Goal: Task Accomplishment & Management: Manage account settings

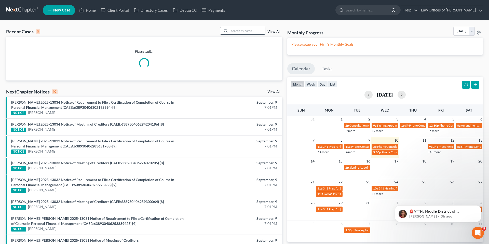
click at [247, 30] on input "search" at bounding box center [248, 30] width 36 height 7
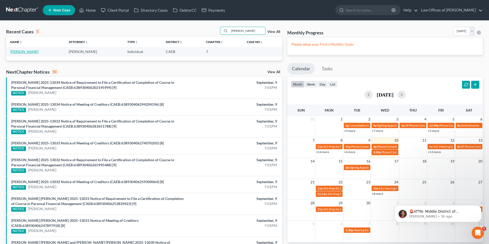
type input "[PERSON_NAME]"
click at [26, 51] on link "[PERSON_NAME]" at bounding box center [24, 51] width 28 height 4
select select "11"
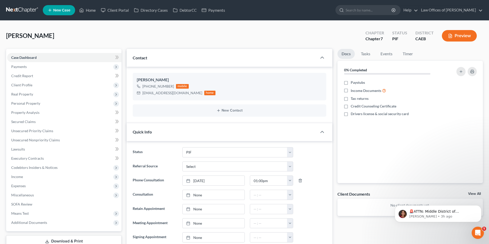
scroll to position [991, 0]
click at [26, 86] on span "Client Profile" at bounding box center [21, 85] width 21 height 4
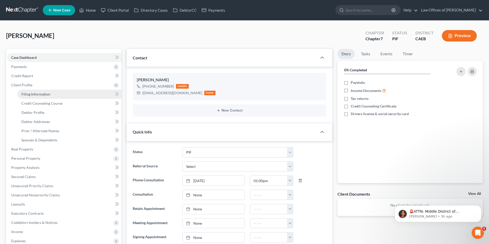
click at [44, 93] on span "Filing Information" at bounding box center [35, 94] width 29 height 4
select select "1"
select select "0"
select select "8"
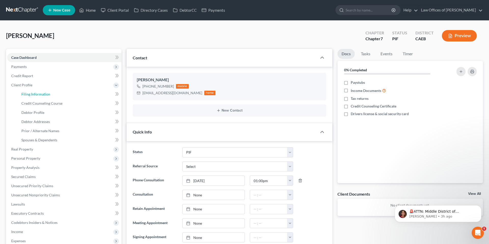
select select "4"
select select "1"
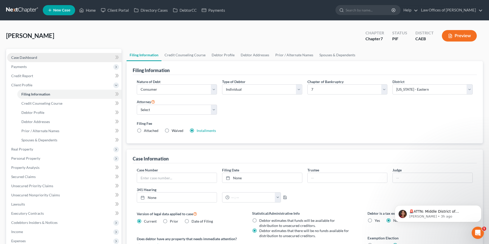
click at [94, 59] on link "Case Dashboard" at bounding box center [64, 57] width 114 height 9
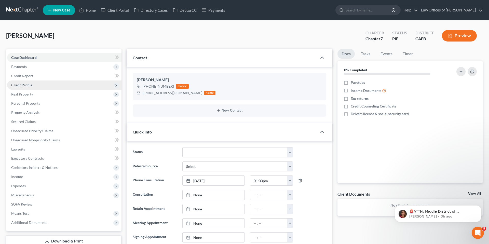
click at [29, 88] on span "Client Profile" at bounding box center [64, 85] width 114 height 9
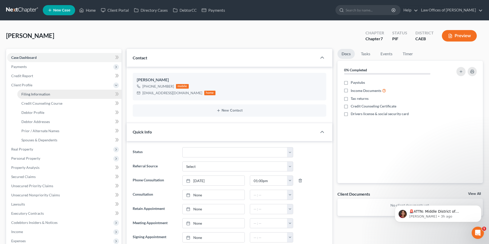
click at [41, 94] on span "Filing Information" at bounding box center [35, 94] width 29 height 4
select select "1"
select select "0"
select select "8"
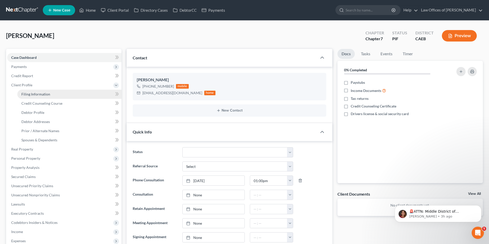
select select "0"
select select "4"
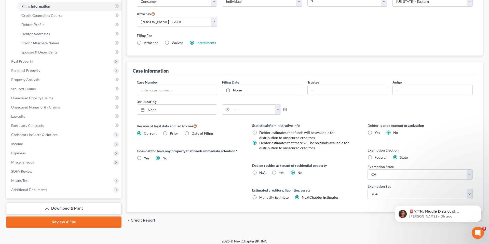
scroll to position [92, 0]
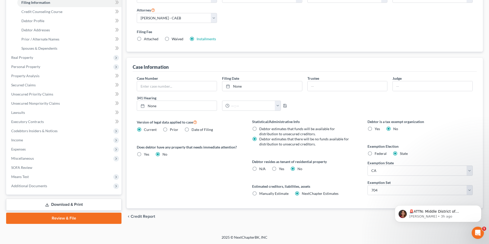
click at [391, 195] on html "🚨ATTN: Middle District of [US_STATE] The court has added a new Credit Counselin…" at bounding box center [439, 213] width 102 height 36
click at [384, 192] on select "Select 703 704" at bounding box center [420, 190] width 105 height 10
select select "0"
click at [368, 185] on select "Select 703 704" at bounding box center [420, 190] width 105 height 10
click at [342, 223] on div "chevron_left Credit Report Credit Counseling Course chevron_right" at bounding box center [305, 217] width 357 height 16
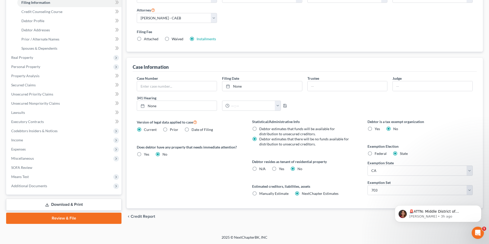
click at [279, 169] on label "Yes Yes" at bounding box center [281, 168] width 5 height 5
click at [281, 169] on input "Yes Yes" at bounding box center [282, 167] width 3 height 3
radio input "true"
radio input "false"
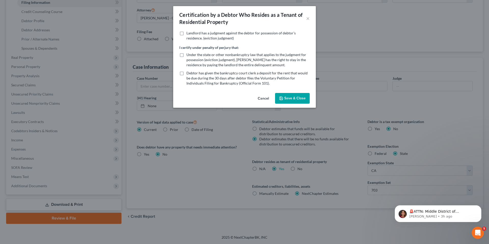
click at [265, 99] on button "Cancel" at bounding box center [263, 99] width 19 height 10
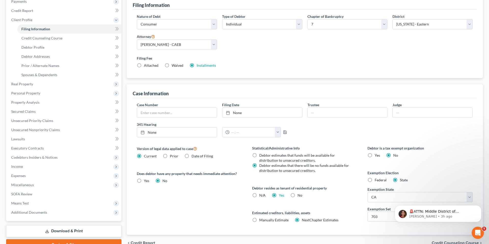
scroll to position [65, 0]
click at [27, 92] on span "Personal Property" at bounding box center [25, 94] width 29 height 4
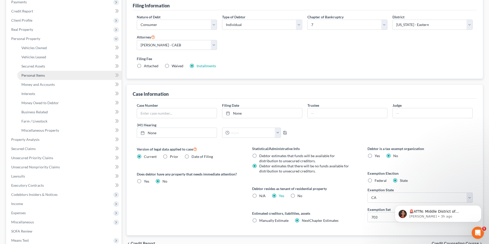
click at [51, 75] on link "Personal Items" at bounding box center [69, 75] width 104 height 9
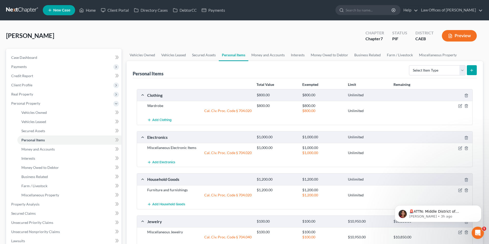
scroll to position [14, 0]
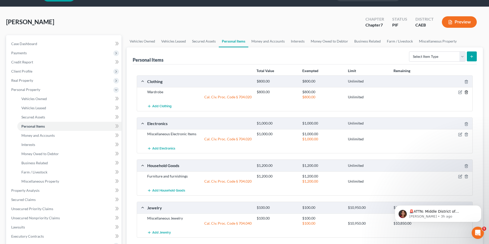
click at [466, 92] on icon "button" at bounding box center [467, 92] width 4 height 4
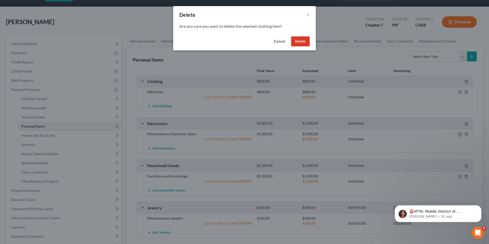
click at [297, 43] on button "Delete" at bounding box center [300, 41] width 19 height 10
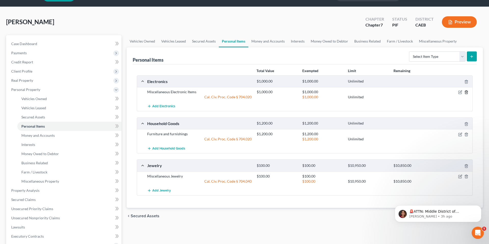
click at [466, 93] on icon "button" at bounding box center [467, 92] width 4 height 4
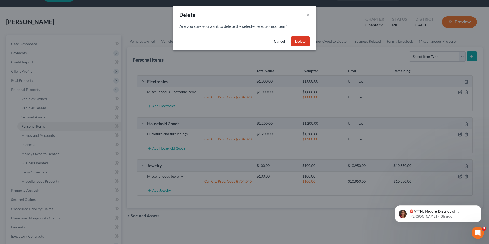
click at [301, 41] on button "Delete" at bounding box center [300, 41] width 19 height 10
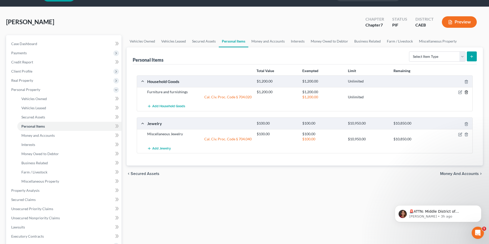
click at [467, 92] on icon "button" at bounding box center [467, 92] width 4 height 4
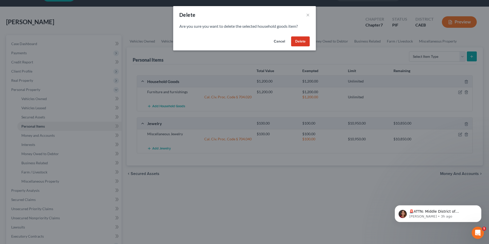
click at [302, 42] on button "Delete" at bounding box center [300, 41] width 19 height 10
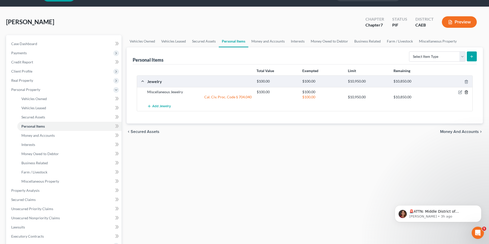
click at [466, 92] on icon "button" at bounding box center [467, 92] width 4 height 4
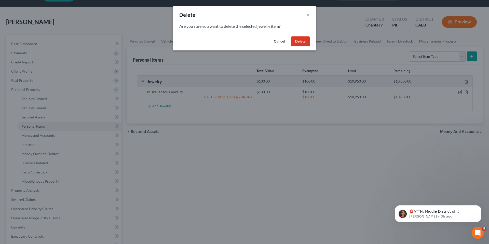
click at [298, 42] on button "Delete" at bounding box center [300, 41] width 19 height 10
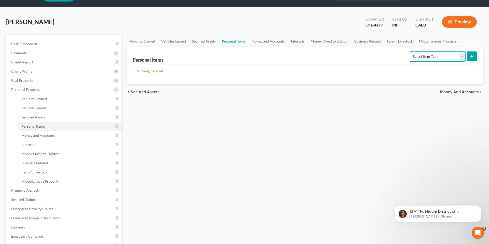
click at [436, 58] on select "Select Item Type Clothing Collectibles Of Value Electronics Firearms Household …" at bounding box center [437, 56] width 57 height 10
click at [475, 58] on button "submit" at bounding box center [472, 56] width 10 height 10
click at [455, 55] on select "Select Item Type Clothing Collectibles Of Value Electronics Firearms Household …" at bounding box center [437, 56] width 57 height 10
select select "clothing"
click at [410, 51] on select "Select Item Type Clothing Collectibles Of Value Electronics Firearms Household …" at bounding box center [437, 56] width 57 height 10
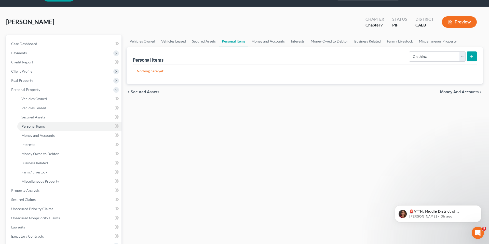
click at [468, 57] on button "submit" at bounding box center [472, 56] width 10 height 10
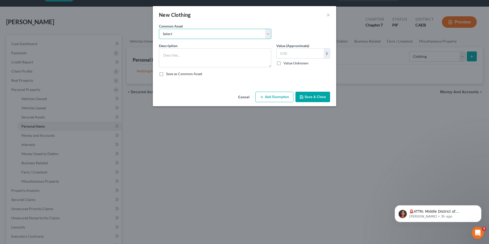
click at [259, 36] on select "Select Wardrobe" at bounding box center [215, 34] width 112 height 10
click at [246, 32] on select "Select Wardrobe" at bounding box center [215, 34] width 112 height 10
select select "0"
click at [159, 29] on select "Select Wardrobe" at bounding box center [215, 34] width 112 height 10
type textarea "Wardrobe"
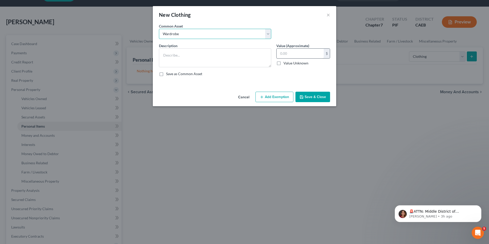
type input "600.00"
click at [287, 54] on input "600.00" at bounding box center [300, 54] width 47 height 10
click at [327, 14] on button "×" at bounding box center [329, 15] width 4 height 6
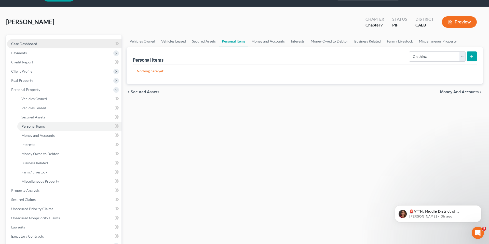
click at [70, 45] on link "Case Dashboard" at bounding box center [64, 43] width 114 height 9
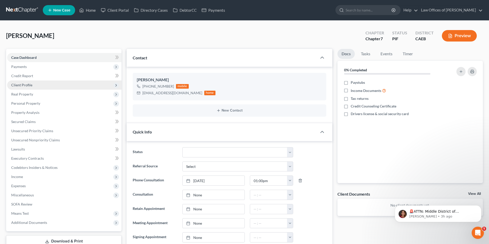
click at [32, 85] on span "Client Profile" at bounding box center [64, 85] width 114 height 9
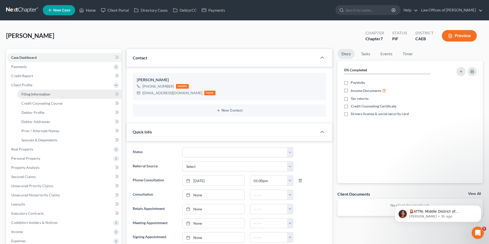
click at [45, 98] on link "Filing Information" at bounding box center [69, 94] width 104 height 9
select select "1"
select select "0"
select select "8"
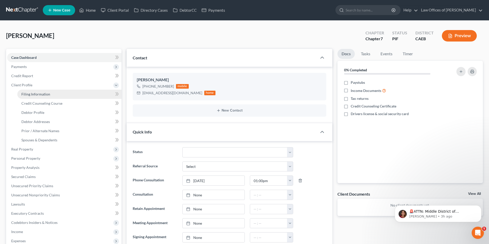
select select "0"
select select "4"
select select "0"
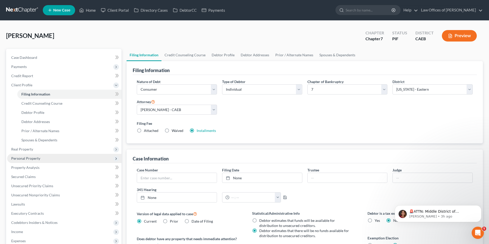
click at [39, 160] on span "Personal Property" at bounding box center [25, 158] width 29 height 4
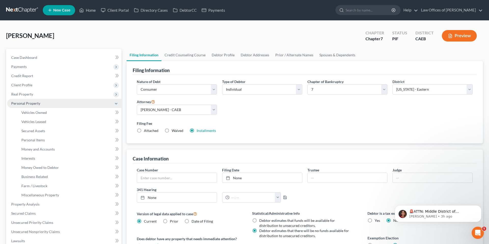
scroll to position [3, 0]
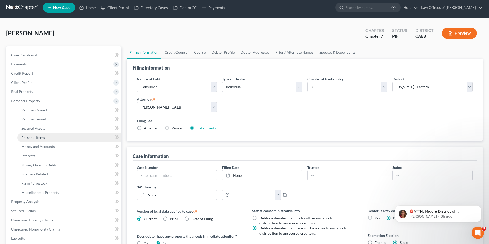
click at [41, 139] on span "Personal Items" at bounding box center [32, 137] width 23 height 4
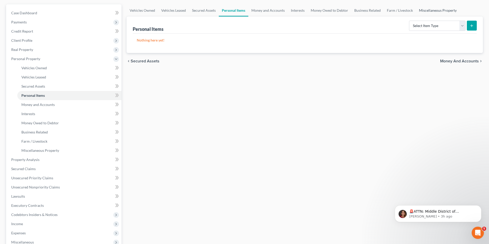
scroll to position [49, 0]
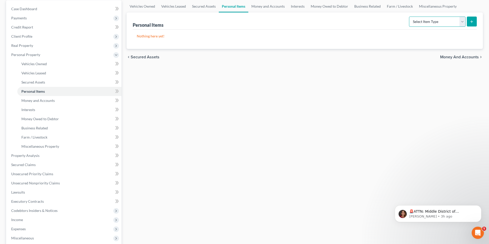
click at [429, 23] on select "Select Item Type Clothing Collectibles Of Value Electronics Firearms Household …" at bounding box center [437, 22] width 57 height 10
select select "clothing"
click at [410, 17] on select "Select Item Type Clothing Collectibles Of Value Electronics Firearms Household …" at bounding box center [437, 22] width 57 height 10
click at [469, 21] on button "submit" at bounding box center [472, 22] width 10 height 10
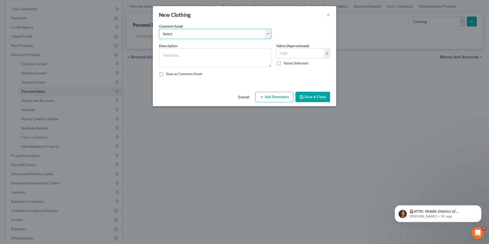
click at [250, 35] on select "Select Wardrobe" at bounding box center [215, 34] width 112 height 10
select select "0"
click at [159, 29] on select "Select Wardrobe" at bounding box center [215, 34] width 112 height 10
type textarea "Wardrobe"
click at [283, 55] on input "600.00" at bounding box center [300, 54] width 47 height 10
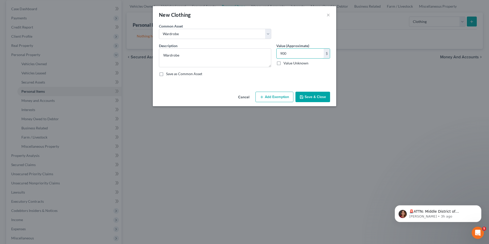
type input "900"
click at [275, 98] on button "Add Exemption" at bounding box center [275, 97] width 38 height 11
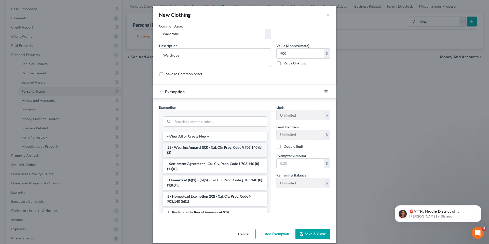
click at [201, 150] on li "11 - Wearing Apparel (S2) - Cal. Civ. Proc. Code § 703.140 (b)(3)" at bounding box center [215, 150] width 104 height 14
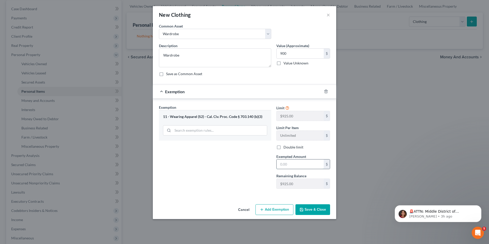
click at [286, 165] on input "text" at bounding box center [300, 165] width 47 height 10
type input "900"
click at [184, 177] on div "Exemption Set must be selected for CA. Exemption * 11 - Wearing Apparel (S2) - …" at bounding box center [216, 149] width 118 height 88
click at [315, 210] on button "Save & Close" at bounding box center [313, 209] width 35 height 11
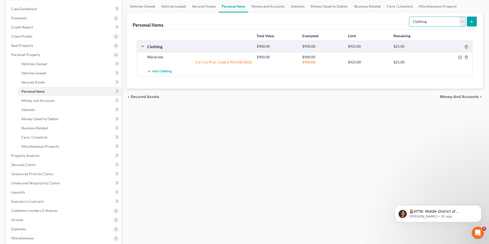
click at [426, 25] on select "Select Item Type Clothing Collectibles Of Value Electronics Firearms Household …" at bounding box center [437, 22] width 57 height 10
select select "electronics"
click at [410, 17] on select "Select Item Type Clothing Collectibles Of Value Electronics Firearms Household …" at bounding box center [437, 22] width 57 height 10
click at [471, 21] on icon "submit" at bounding box center [472, 22] width 4 height 4
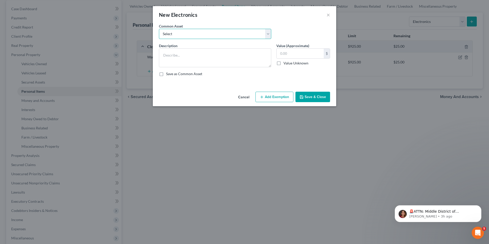
click at [252, 34] on select "Select Miscellaneous Electronic Items" at bounding box center [215, 34] width 112 height 10
select select "0"
click at [159, 29] on select "Select Miscellaneous Electronic Items" at bounding box center [215, 34] width 112 height 10
type textarea "Miscellaneous Electronic Items"
click at [286, 55] on input "700.00" at bounding box center [300, 54] width 47 height 10
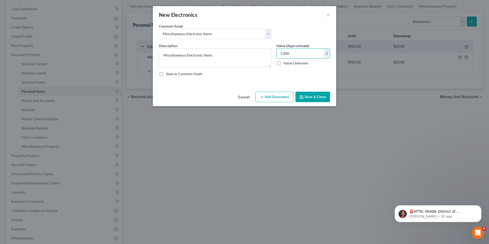
type input "1,000"
click at [275, 96] on button "Add Exemption" at bounding box center [275, 97] width 38 height 11
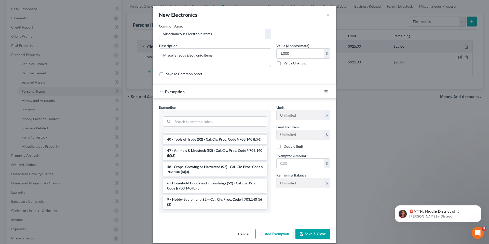
scroll to position [5, 0]
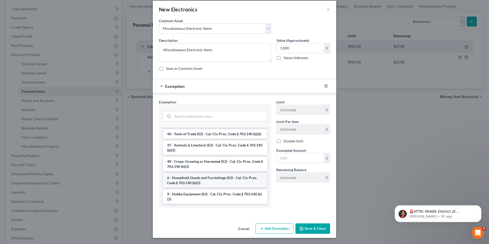
click at [186, 179] on li "6 - Household Goods and Furnishings (S2) - Cal. Civ. Proc. Code § 703.140 (b)(3)" at bounding box center [215, 180] width 104 height 14
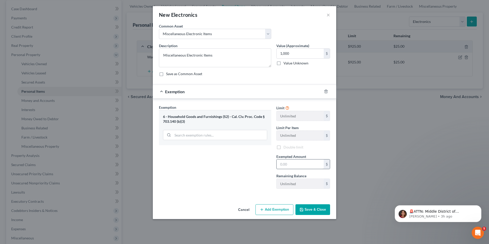
scroll to position [0, 0]
click at [311, 162] on input "text" at bounding box center [300, 165] width 47 height 10
type input "1,000"
click at [307, 216] on div "Cancel Add Exemption Save & Close" at bounding box center [245, 210] width 184 height 17
click at [304, 208] on button "Save & Close" at bounding box center [313, 209] width 35 height 11
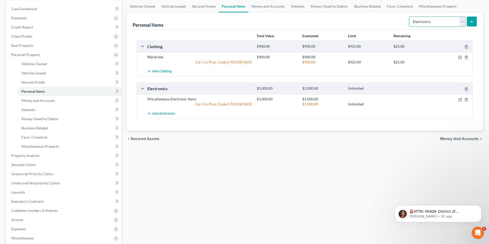
click at [429, 21] on select "Select Item Type Clothing Collectibles Of Value Electronics Firearms Household …" at bounding box center [437, 22] width 57 height 10
select select "household_goods"
click at [410, 17] on select "Select Item Type Clothing Collectibles Of Value Electronics Firearms Household …" at bounding box center [437, 22] width 57 height 10
click at [477, 21] on button "submit" at bounding box center [472, 22] width 10 height 10
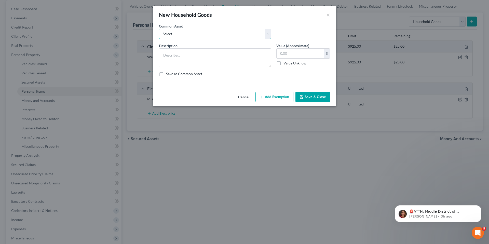
click at [225, 36] on select "Select Furniture and furnishings" at bounding box center [215, 34] width 112 height 10
select select "0"
click at [159, 29] on select "Select Furniture and furnishings" at bounding box center [215, 34] width 112 height 10
type textarea "Furniture and furnishings"
click at [284, 53] on input "1,200.00" at bounding box center [300, 54] width 47 height 10
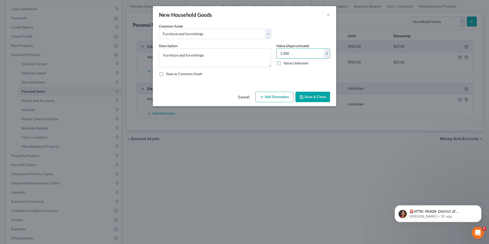
type input "1,400"
click at [269, 95] on button "Add Exemption" at bounding box center [275, 97] width 38 height 11
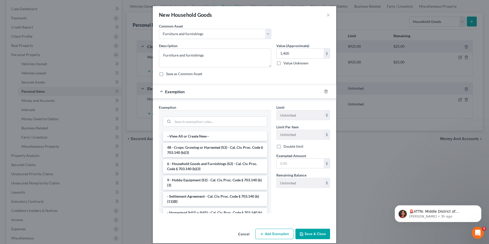
drag, startPoint x: 192, startPoint y: 167, endPoint x: 206, endPoint y: 165, distance: 14.0
click at [192, 167] on li "6 - Household Goods and Furnishings (S2) - Cal. Civ. Proc. Code § 703.140 (b)(3)" at bounding box center [215, 166] width 104 height 14
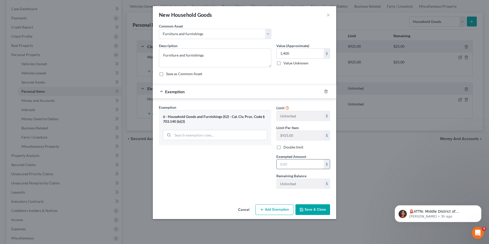
click at [288, 165] on input "text" at bounding box center [300, 165] width 47 height 10
type input "1,400"
click at [251, 166] on div "Exemption Set must be selected for CA. Exemption * 6 - Household Goods and Furn…" at bounding box center [216, 149] width 118 height 88
click at [325, 212] on button "Save & Close" at bounding box center [313, 209] width 35 height 11
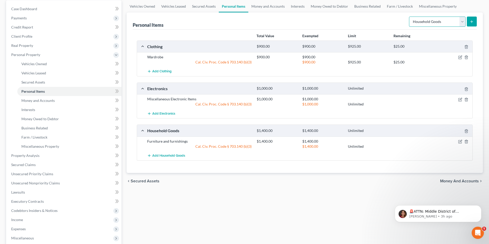
click at [422, 22] on select "Select Item Type Clothing Collectibles Of Value Electronics Firearms Household …" at bounding box center [437, 22] width 57 height 10
select select "jewelry"
click at [410, 17] on select "Select Item Type Clothing Collectibles Of Value Electronics Firearms Household …" at bounding box center [437, 22] width 57 height 10
click at [472, 23] on icon "submit" at bounding box center [472, 22] width 4 height 4
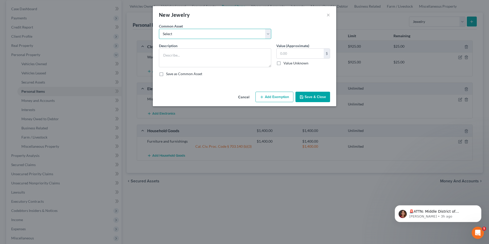
click at [211, 35] on select "Select Miscellaneous Jewelry" at bounding box center [215, 34] width 112 height 10
select select "0"
click at [159, 29] on select "Select Miscellaneous Jewelry" at bounding box center [215, 34] width 112 height 10
type textarea "Miscellaneous Jewelry"
type input "100.00"
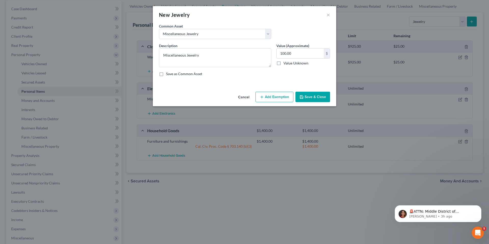
click at [276, 99] on button "Add Exemption" at bounding box center [275, 97] width 38 height 11
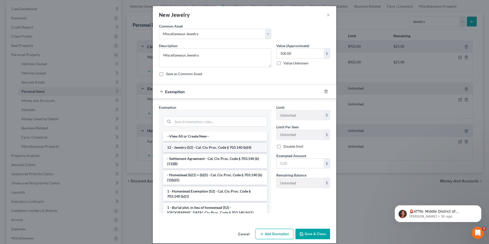
click at [202, 149] on li "12 - Jewelry (S2) - Cal. Civ. Proc. Code § 703.140 (b)(4)" at bounding box center [215, 147] width 104 height 9
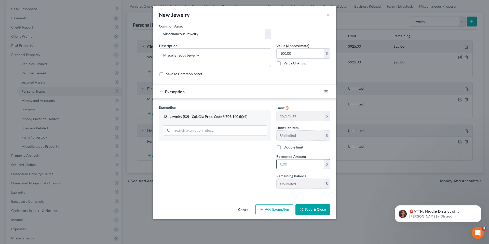
click at [285, 167] on input "text" at bounding box center [300, 165] width 47 height 10
type input "100"
click at [232, 170] on div "Exemption Set must be selected for CA. Exemption * 12 - Jewelry (S2) - Cal. Civ…" at bounding box center [216, 149] width 118 height 88
click at [310, 207] on button "Save & Close" at bounding box center [313, 209] width 35 height 11
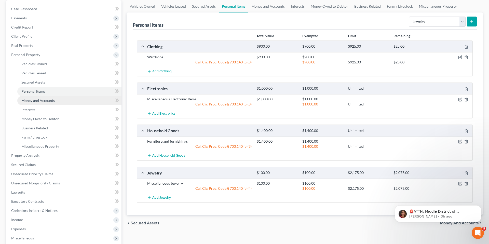
click at [36, 99] on span "Money and Accounts" at bounding box center [37, 100] width 33 height 4
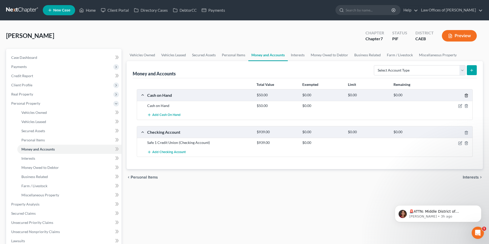
click at [467, 96] on line "button" at bounding box center [467, 96] width 0 height 1
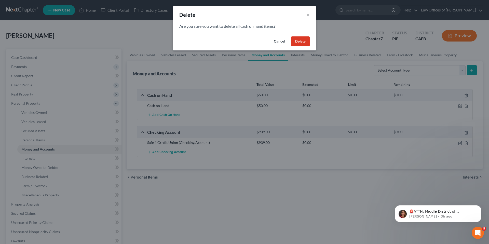
click at [302, 42] on button "Delete" at bounding box center [300, 41] width 19 height 10
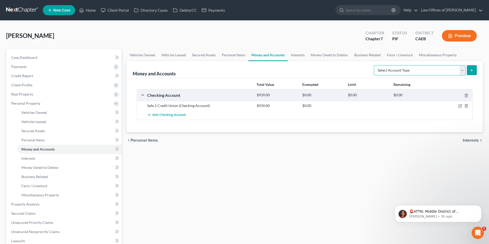
click at [427, 70] on select "Select Account Type Brokerage Cash on Hand Certificates of Deposit Checking Acc…" at bounding box center [420, 70] width 92 height 10
select select "cash_on_hand"
click at [375, 65] on select "Select Account Type Brokerage Cash on Hand Certificates of Deposit Checking Acc…" at bounding box center [420, 70] width 92 height 10
click at [475, 69] on button "submit" at bounding box center [472, 70] width 10 height 10
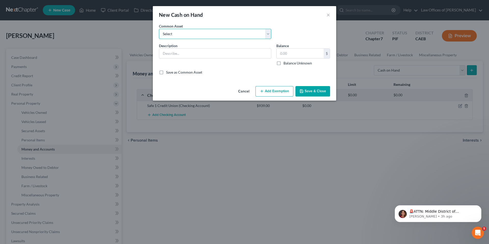
click at [262, 34] on select "Select Cash on Hand" at bounding box center [215, 34] width 112 height 10
select select "0"
click at [159, 29] on select "Select Cash on Hand" at bounding box center [215, 34] width 112 height 10
type input "Cash on Hand"
click at [285, 55] on input "200.00" at bounding box center [300, 54] width 47 height 10
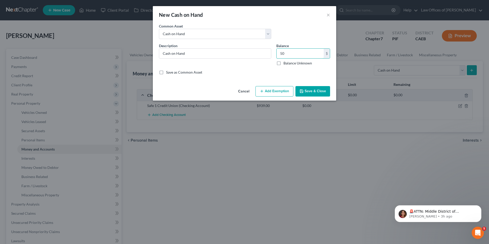
type input "50"
click at [282, 92] on button "Add Exemption" at bounding box center [275, 91] width 38 height 11
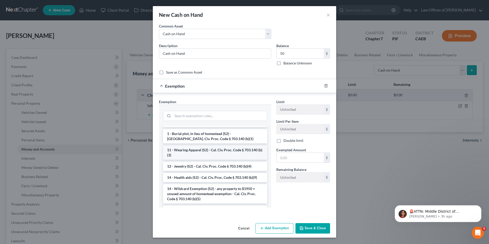
scroll to position [58, 0]
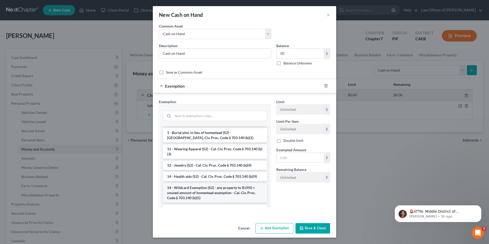
click at [207, 196] on li "14 - Wildcard Exemption (S2) - any property to $1950 + unused amount of homeste…" at bounding box center [215, 192] width 104 height 19
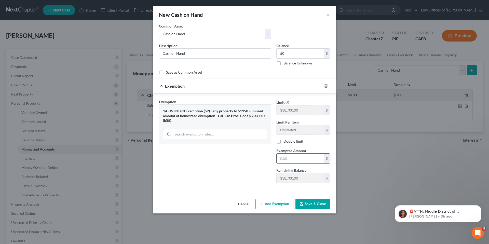
click at [302, 159] on input "text" at bounding box center [300, 159] width 47 height 10
type input "50"
click at [239, 162] on div "Exemption Set must be selected for CA. Exemption * 14 - Wildcard Exemption (S2)…" at bounding box center [216, 143] width 118 height 88
click at [325, 206] on button "Save & Close" at bounding box center [313, 204] width 35 height 11
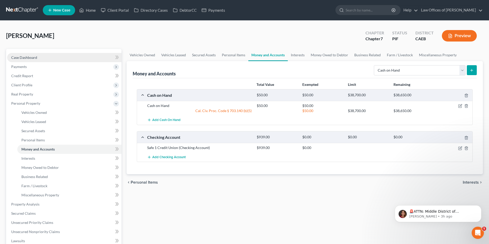
click at [47, 60] on link "Case Dashboard" at bounding box center [64, 57] width 114 height 9
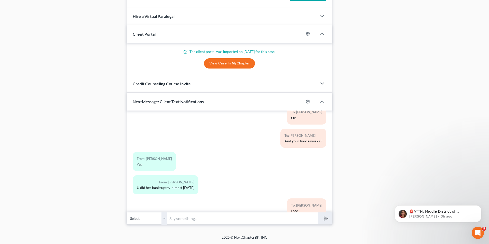
scroll to position [385, 0]
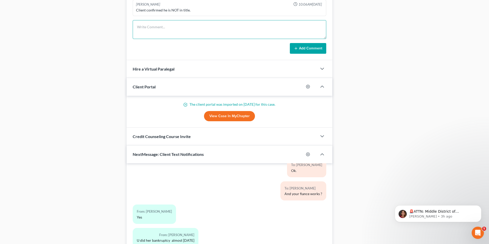
click at [162, 24] on textarea at bounding box center [230, 29] width 194 height 19
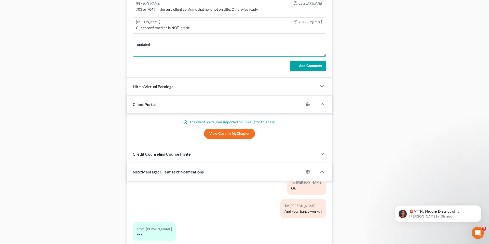
scroll to position [369, 0]
type textarea "u"
type textarea "Updated exemption to 703."
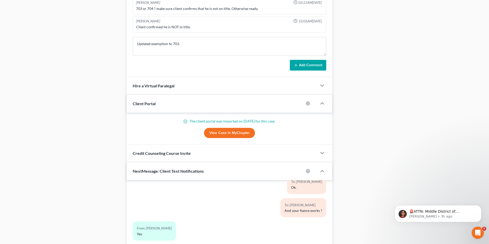
click at [303, 63] on button "Add Comment" at bounding box center [308, 65] width 36 height 11
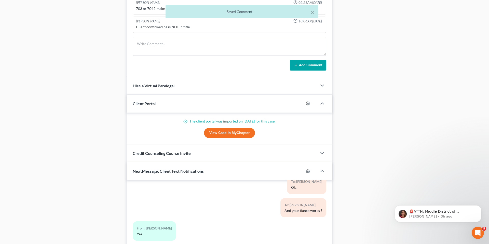
scroll to position [248, 0]
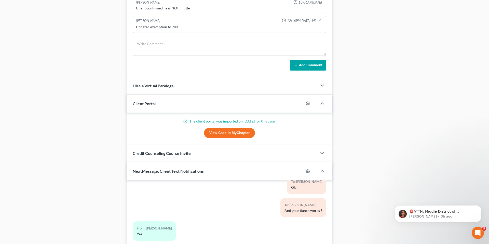
drag, startPoint x: 111, startPoint y: 68, endPoint x: 88, endPoint y: 13, distance: 59.5
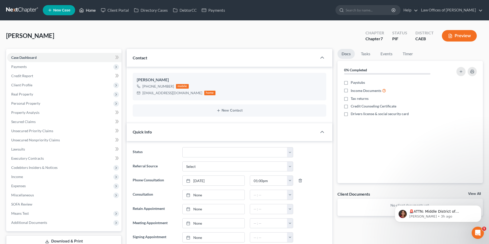
click at [89, 13] on link "Home" at bounding box center [88, 10] width 22 height 9
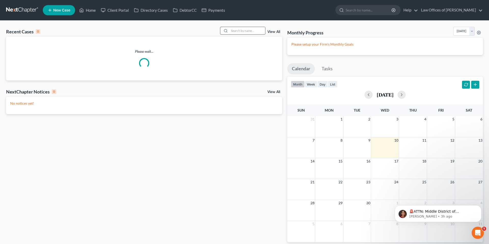
click at [241, 33] on input "search" at bounding box center [248, 30] width 36 height 7
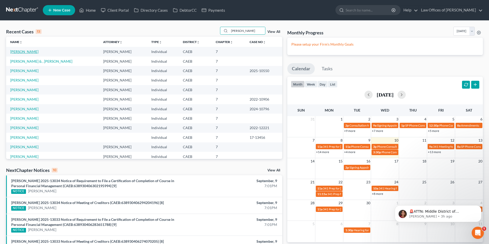
type input "[PERSON_NAME]"
click at [29, 51] on link "[PERSON_NAME]" at bounding box center [24, 51] width 28 height 4
select select "11"
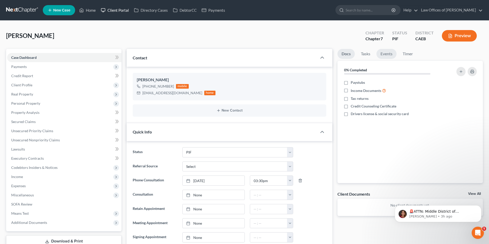
drag, startPoint x: 110, startPoint y: 7, endPoint x: 390, endPoint y: 58, distance: 284.4
click at [110, 7] on link "Client Portal" at bounding box center [114, 10] width 33 height 9
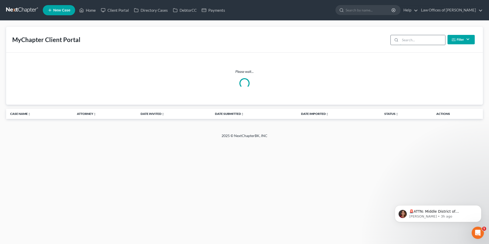
click at [416, 39] on input "search" at bounding box center [423, 40] width 45 height 10
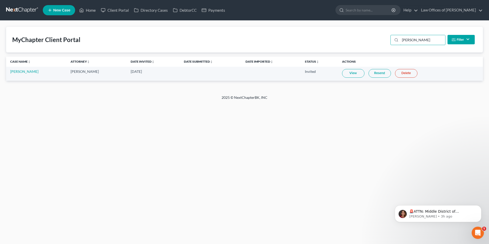
type input "[PERSON_NAME]"
click at [375, 74] on link "Resend" at bounding box center [380, 73] width 22 height 9
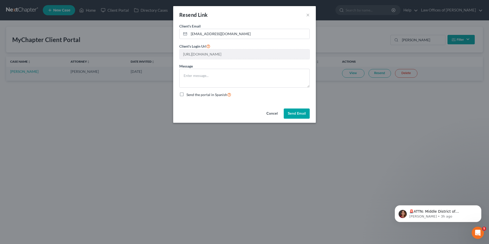
click at [304, 114] on button "Send Email" at bounding box center [297, 114] width 26 height 10
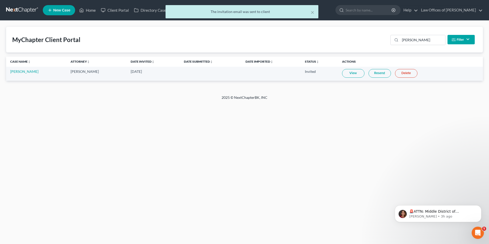
click at [94, 10] on div "× The invitation email was sent to client" at bounding box center [241, 13] width 489 height 16
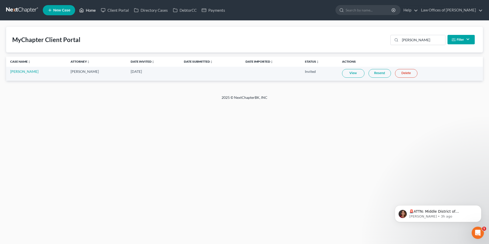
click at [94, 10] on link "Home" at bounding box center [88, 10] width 22 height 9
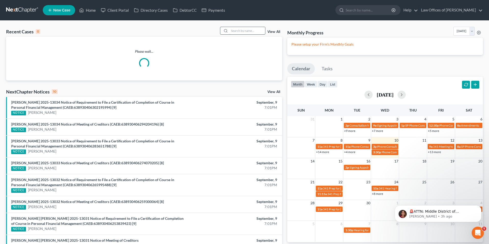
click at [252, 31] on input "search" at bounding box center [248, 30] width 36 height 7
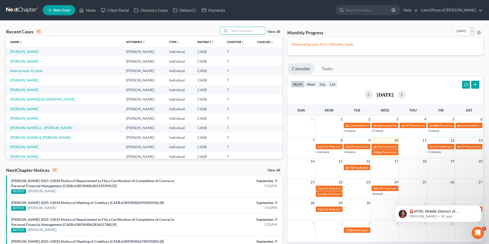
click at [24, 55] on td "[PERSON_NAME]" at bounding box center [64, 51] width 116 height 9
click at [24, 53] on link "[PERSON_NAME]" at bounding box center [24, 51] width 28 height 4
select select "11"
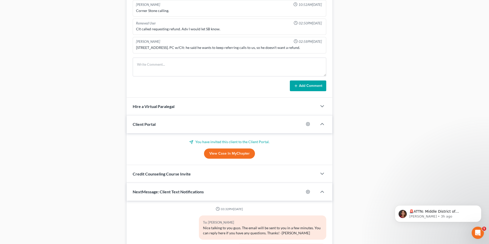
scroll to position [346, 0]
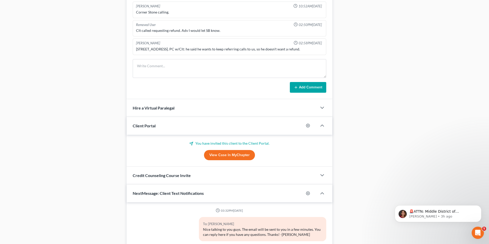
click at [115, 68] on div "Case Dashboard Payments Invoices Payments Payments Credit Report Client Profile" at bounding box center [64, 6] width 121 height 608
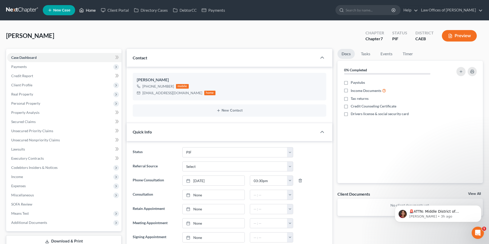
click at [88, 11] on link "Home" at bounding box center [88, 10] width 22 height 9
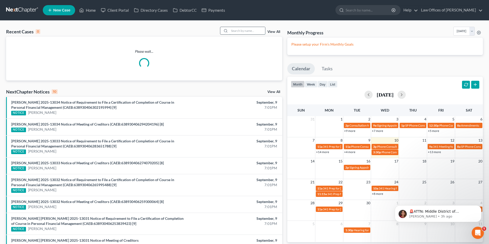
click at [244, 31] on input "search" at bounding box center [248, 30] width 36 height 7
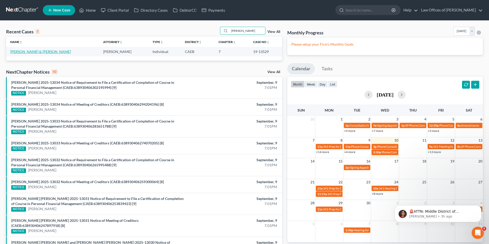
type input "[PERSON_NAME]"
click at [36, 53] on link "[PERSON_NAME] & [PERSON_NAME]" at bounding box center [40, 51] width 61 height 4
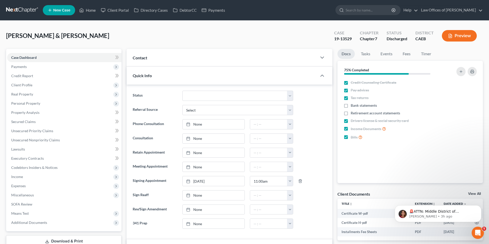
scroll to position [146, 0]
click at [88, 9] on link "Home" at bounding box center [88, 10] width 22 height 9
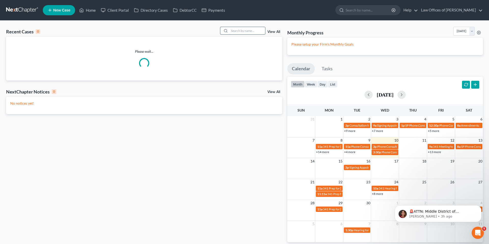
click at [256, 30] on input "search" at bounding box center [248, 30] width 36 height 7
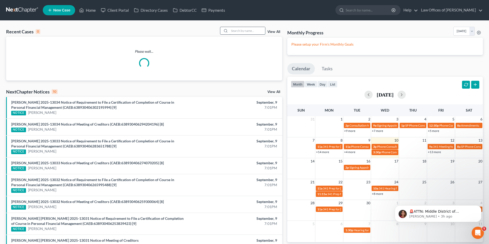
type input "c"
type input "[PERSON_NAME]"
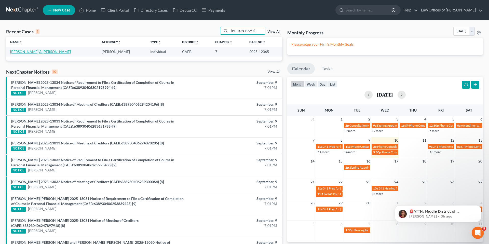
drag, startPoint x: 43, startPoint y: 53, endPoint x: 40, endPoint y: 52, distance: 2.9
click at [43, 53] on link "[PERSON_NAME] & [PERSON_NAME]" at bounding box center [40, 51] width 61 height 4
select select "5"
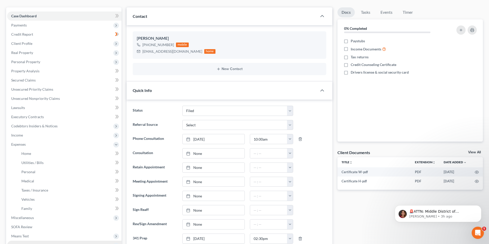
scroll to position [203, 0]
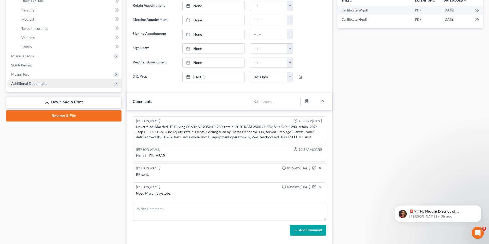
click at [34, 82] on span "Additional Documents" at bounding box center [29, 83] width 36 height 4
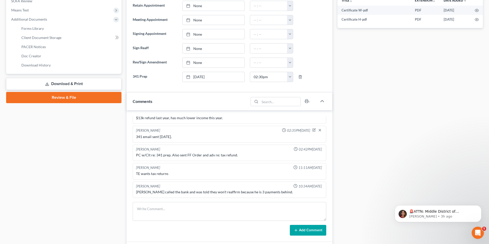
scroll to position [647, 0]
click at [52, 47] on link "PACER Notices" at bounding box center [69, 46] width 104 height 9
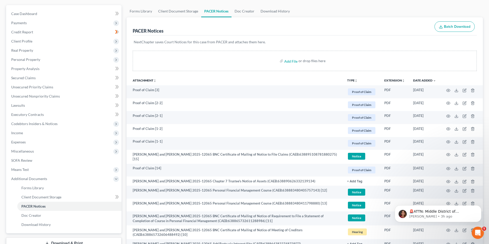
scroll to position [42, 0]
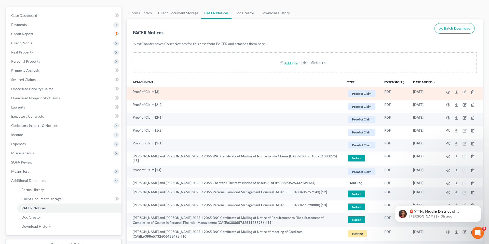
click at [364, 96] on span "Proof of Claim" at bounding box center [362, 93] width 28 height 7
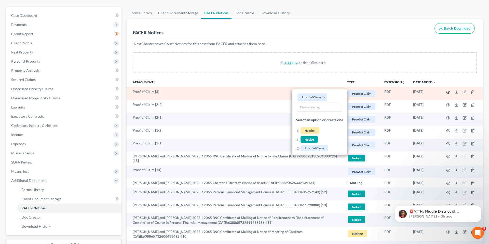
click at [449, 94] on icon "button" at bounding box center [449, 92] width 4 height 4
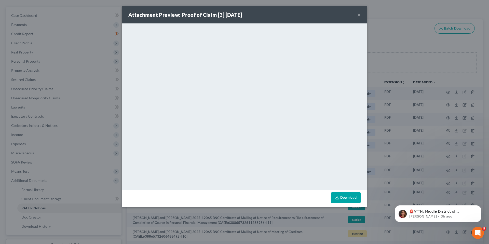
click at [358, 16] on button "×" at bounding box center [359, 15] width 4 height 6
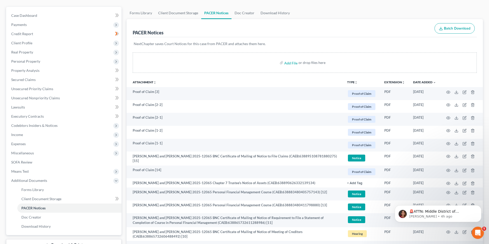
scroll to position [0, 0]
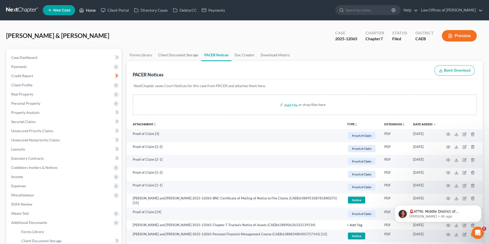
click at [93, 12] on link "Home" at bounding box center [88, 10] width 22 height 9
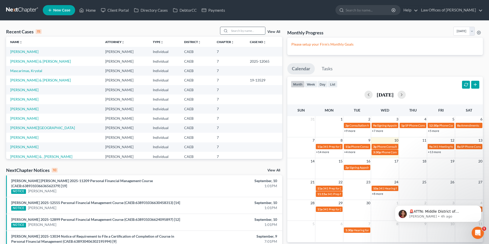
click at [235, 32] on input "search" at bounding box center [248, 30] width 36 height 7
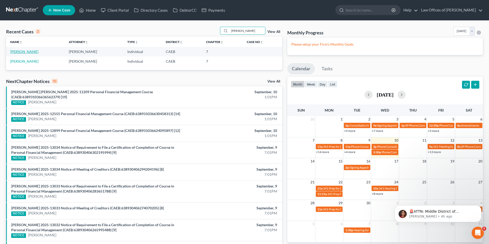
type input "[PERSON_NAME]"
click at [32, 52] on link "[PERSON_NAME]" at bounding box center [24, 51] width 28 height 4
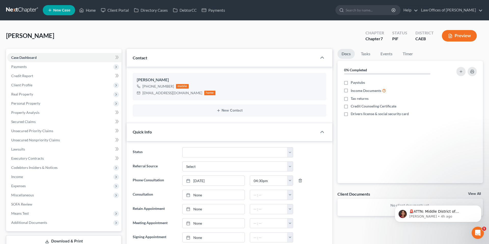
scroll to position [361, 0]
click at [94, 11] on link "Home" at bounding box center [88, 10] width 22 height 9
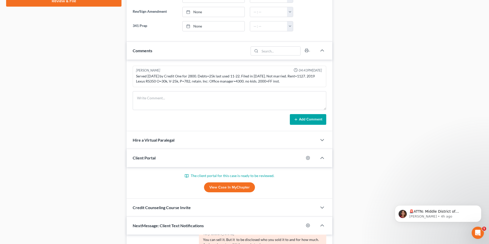
scroll to position [255, 0]
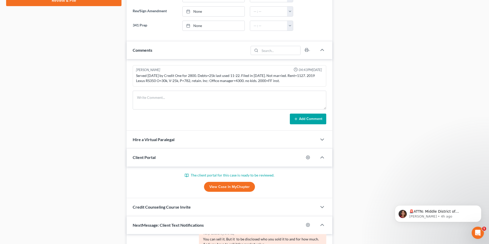
click at [114, 91] on div "Case Dashboard Payments Invoices Payments Payments Credit Report Client Profile" at bounding box center [64, 71] width 121 height 554
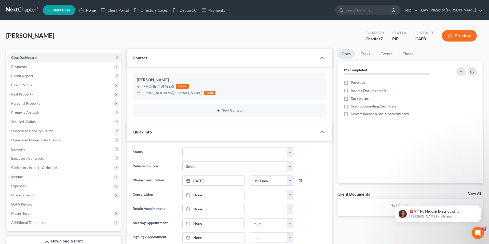
click at [89, 9] on link "Home" at bounding box center [88, 10] width 22 height 9
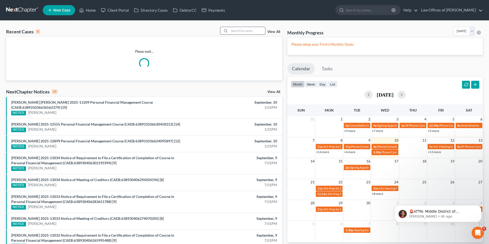
click at [242, 29] on input "search" at bounding box center [248, 30] width 36 height 7
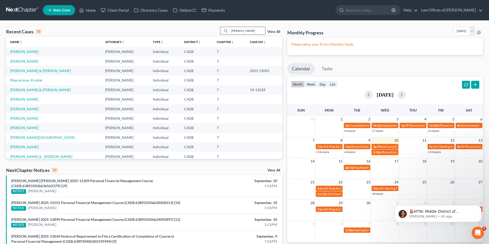
click at [246, 29] on input "[PERSON_NAME]" at bounding box center [248, 30] width 36 height 7
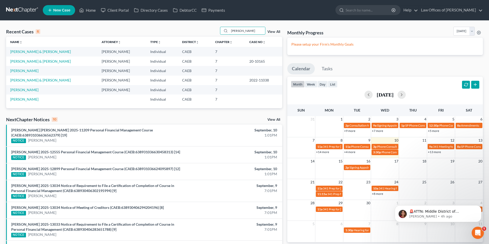
type input "[PERSON_NAME]"
click at [42, 51] on link "[PERSON_NAME] & [PERSON_NAME]" at bounding box center [40, 51] width 61 height 4
select select "11"
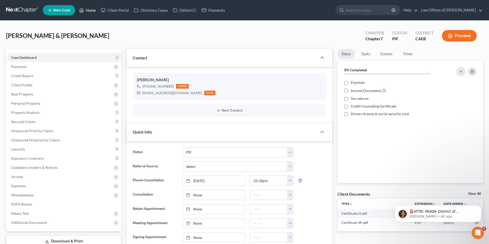
click at [93, 9] on link "Home" at bounding box center [88, 10] width 22 height 9
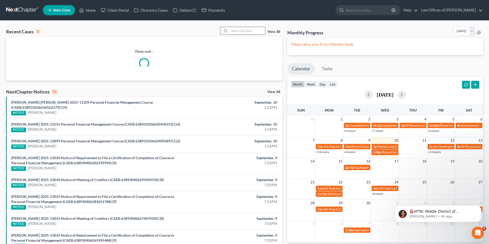
click at [244, 32] on input "search" at bounding box center [248, 30] width 36 height 7
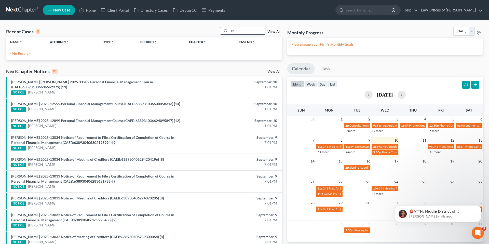
type input "e"
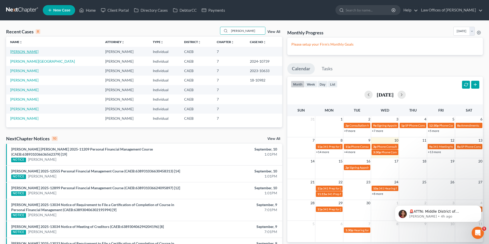
type input "[PERSON_NAME]"
click at [20, 50] on link "[PERSON_NAME]" at bounding box center [24, 51] width 28 height 4
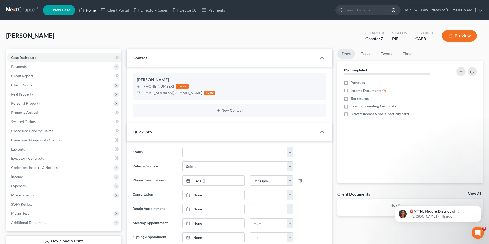
click at [86, 7] on link "Home" at bounding box center [88, 10] width 22 height 9
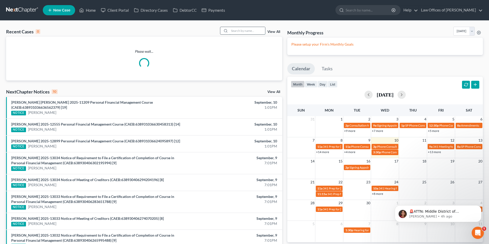
click at [250, 31] on input "search" at bounding box center [248, 30] width 36 height 7
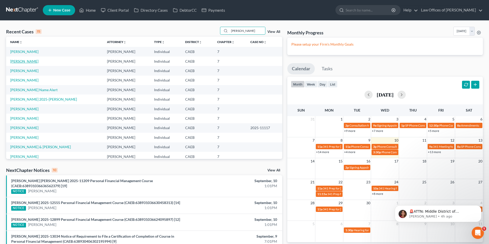
type input "[PERSON_NAME]"
click at [28, 62] on link "[PERSON_NAME]" at bounding box center [24, 61] width 28 height 4
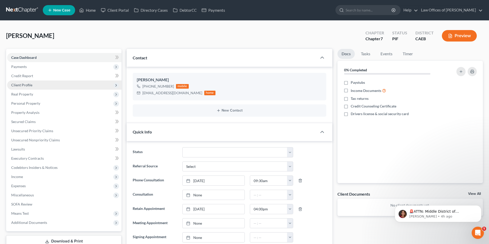
click at [25, 87] on span "Client Profile" at bounding box center [64, 85] width 114 height 9
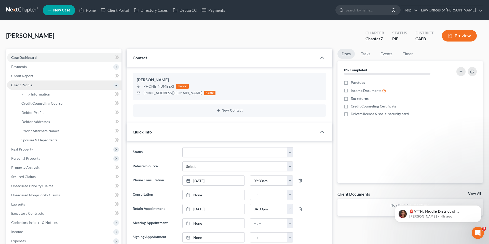
scroll to position [2, 0]
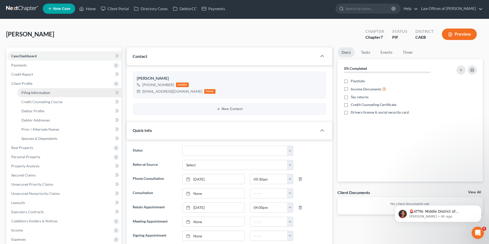
click at [35, 95] on span "Filing Information" at bounding box center [35, 93] width 29 height 4
select select "1"
select select "0"
select select "8"
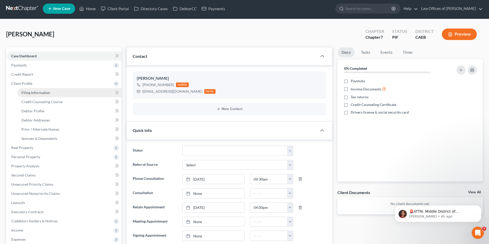
select select "0"
select select "4"
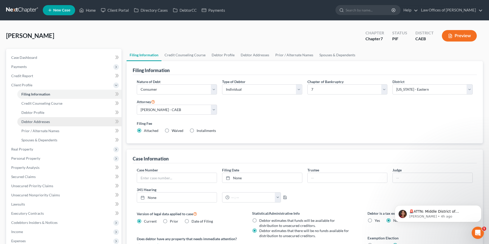
click at [44, 123] on span "Debtor Addresses" at bounding box center [35, 122] width 29 height 4
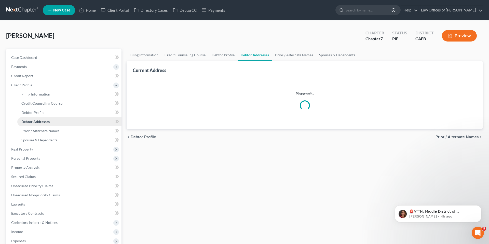
select select "0"
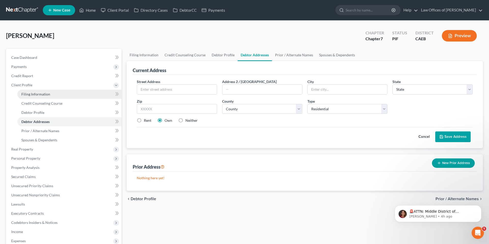
click at [38, 94] on span "Filing Information" at bounding box center [35, 94] width 29 height 4
select select "1"
select select "0"
select select "8"
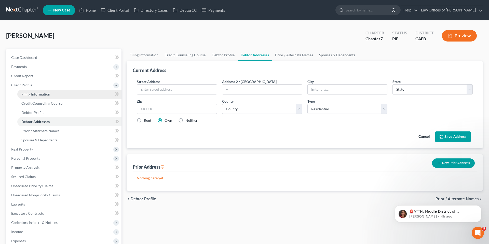
select select "0"
select select "4"
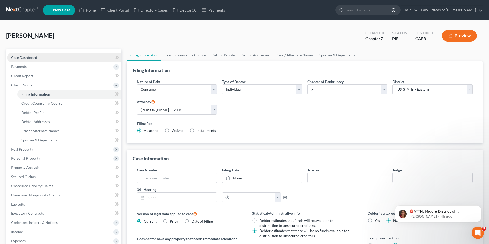
click at [38, 54] on link "Case Dashboard" at bounding box center [64, 57] width 114 height 9
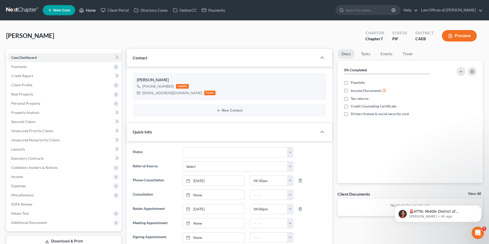
click at [87, 10] on link "Home" at bounding box center [88, 10] width 22 height 9
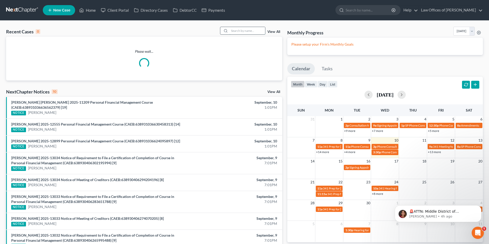
click at [242, 30] on input "search" at bounding box center [248, 30] width 36 height 7
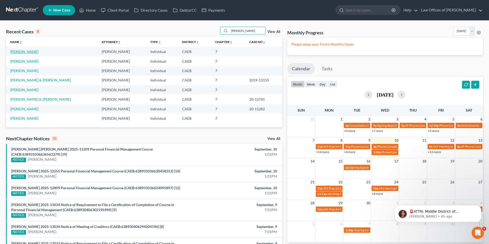
type input "[PERSON_NAME]"
click at [33, 53] on link "[PERSON_NAME]" at bounding box center [24, 51] width 28 height 4
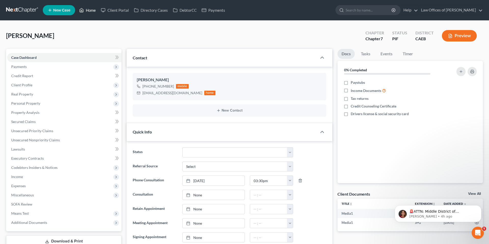
click at [88, 11] on link "Home" at bounding box center [88, 10] width 22 height 9
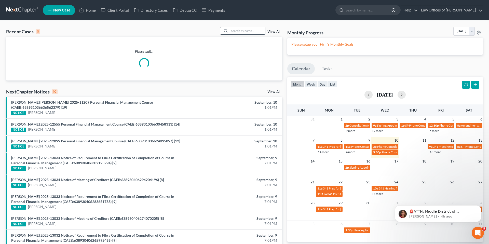
click at [239, 32] on input "search" at bounding box center [248, 30] width 36 height 7
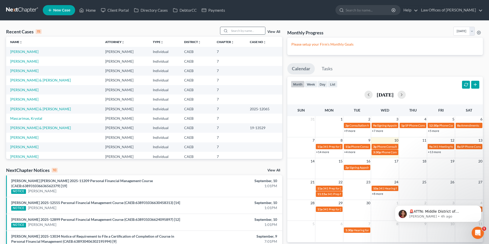
click at [257, 32] on input "search" at bounding box center [248, 30] width 36 height 7
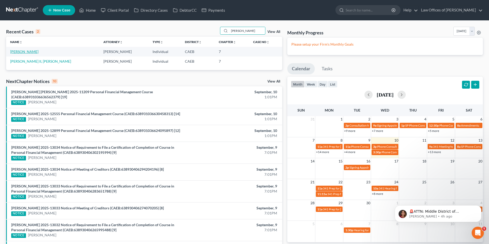
type input "[PERSON_NAME]"
click at [32, 53] on link "[PERSON_NAME]" at bounding box center [24, 51] width 28 height 4
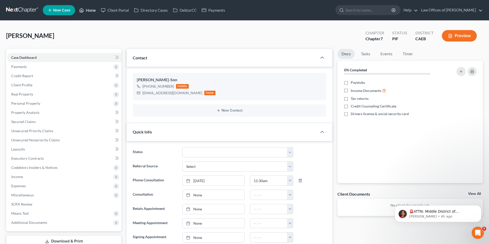
click at [92, 9] on link "Home" at bounding box center [88, 10] width 22 height 9
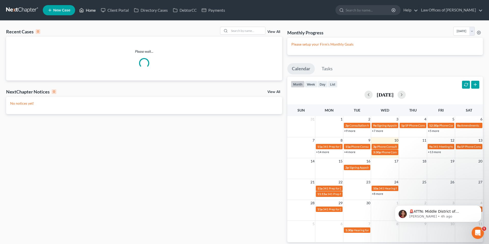
click at [77, 6] on link "Home" at bounding box center [88, 10] width 22 height 9
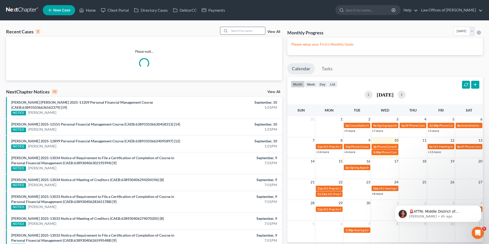
click at [240, 34] on div at bounding box center [242, 31] width 45 height 8
click at [240, 33] on input "search" at bounding box center [248, 30] width 36 height 7
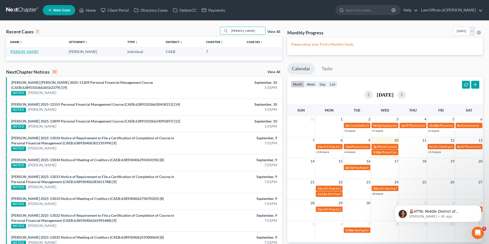
type input "[PERSON_NAME]"
click at [38, 51] on link "[PERSON_NAME]" at bounding box center [24, 51] width 28 height 4
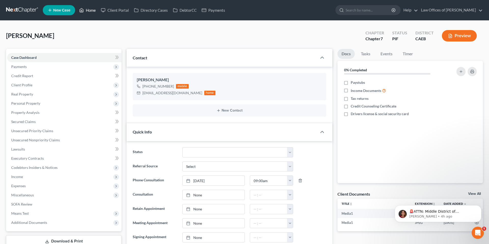
click at [90, 9] on link "Home" at bounding box center [88, 10] width 22 height 9
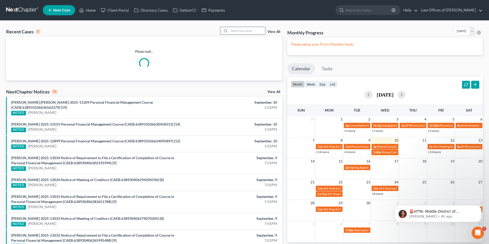
click at [248, 29] on input "search" at bounding box center [248, 30] width 36 height 7
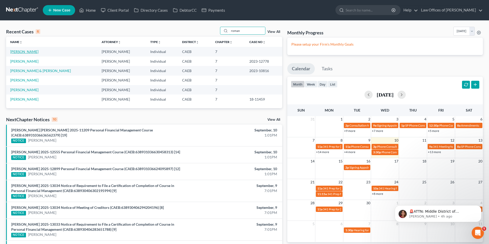
type input "roman"
click at [22, 52] on link "[PERSON_NAME]" at bounding box center [24, 51] width 28 height 4
select select "6"
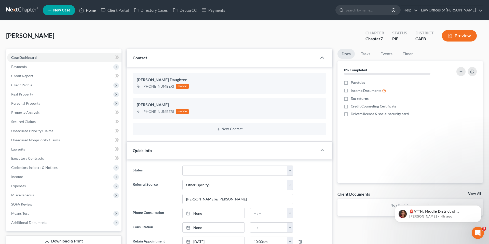
click at [93, 8] on link "Home" at bounding box center [88, 10] width 22 height 9
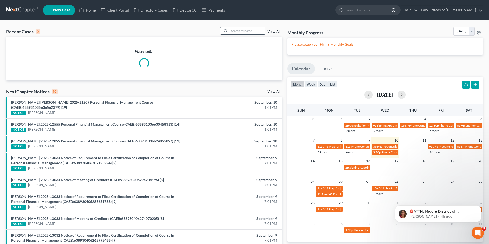
click at [247, 30] on input "search" at bounding box center [248, 30] width 36 height 7
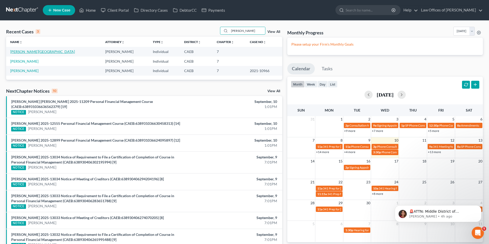
type input "[PERSON_NAME]"
click at [29, 50] on link "[PERSON_NAME][GEOGRAPHIC_DATA]" at bounding box center [42, 51] width 65 height 4
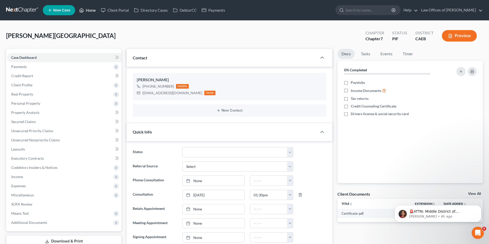
click at [89, 12] on link "Home" at bounding box center [88, 10] width 22 height 9
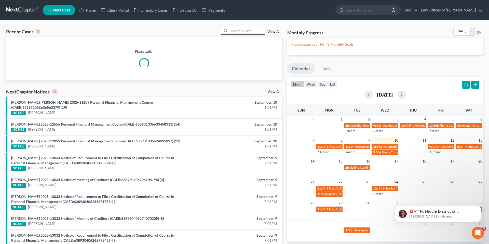
click at [256, 30] on input "search" at bounding box center [248, 30] width 36 height 7
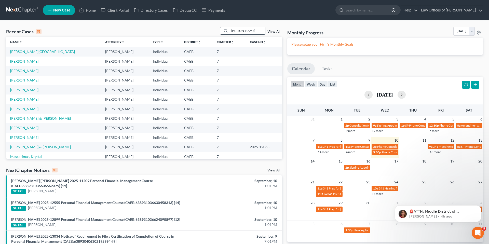
click at [250, 30] on input "[PERSON_NAME]" at bounding box center [248, 30] width 36 height 7
type input "[PERSON_NAME]"
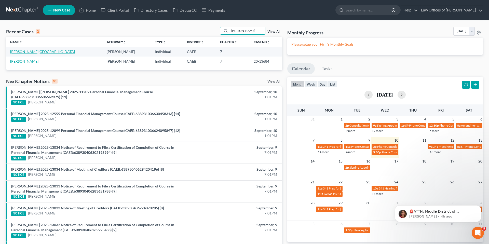
click at [15, 51] on link "[PERSON_NAME][GEOGRAPHIC_DATA]" at bounding box center [42, 51] width 65 height 4
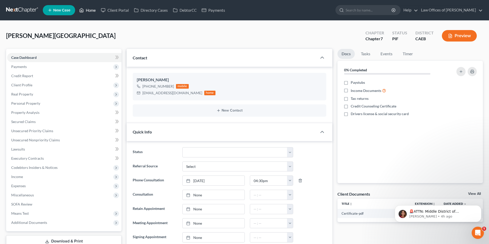
click at [91, 10] on link "Home" at bounding box center [88, 10] width 22 height 9
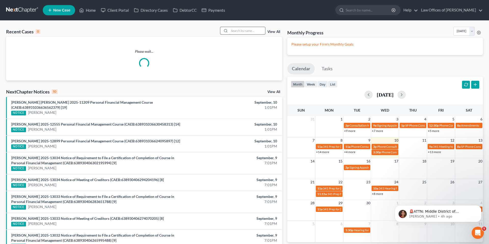
click at [257, 32] on input "search" at bounding box center [248, 30] width 36 height 7
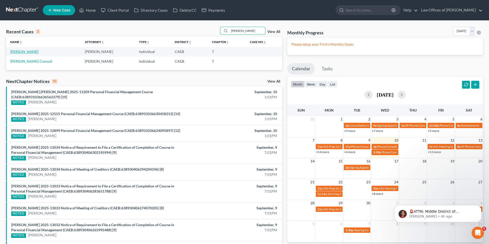
type input "[PERSON_NAME]"
click at [30, 51] on link "[PERSON_NAME]" at bounding box center [24, 51] width 28 height 4
select select "11"
select select "0"
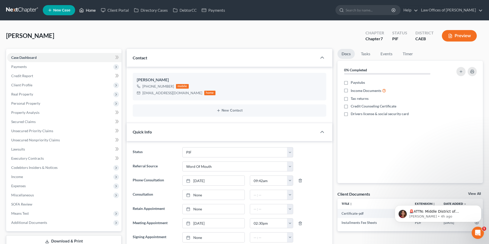
click at [87, 10] on link "Home" at bounding box center [88, 10] width 22 height 9
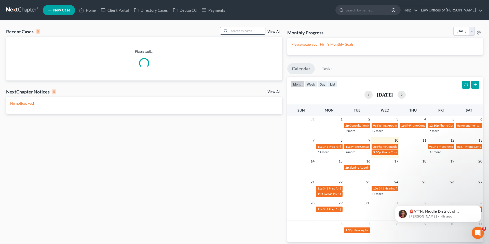
click at [261, 34] on input "search" at bounding box center [248, 30] width 36 height 7
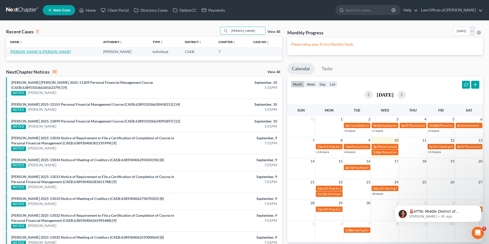
type input "[PERSON_NAME]"
click at [32, 51] on link "[PERSON_NAME] & [PERSON_NAME]" at bounding box center [40, 51] width 61 height 4
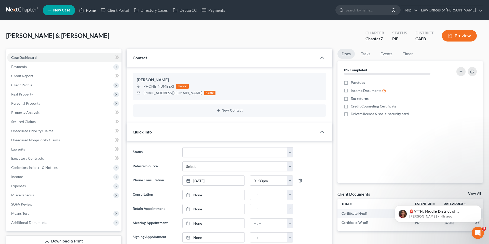
click at [89, 8] on link "Home" at bounding box center [88, 10] width 22 height 9
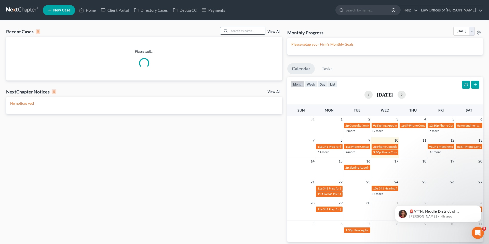
click at [236, 31] on input "search" at bounding box center [248, 30] width 36 height 7
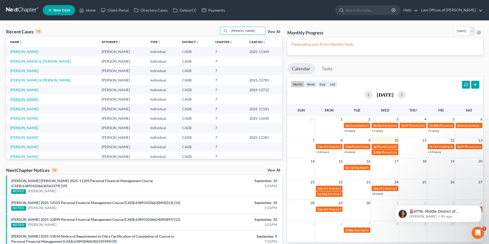
type input "[PERSON_NAME]"
click at [30, 98] on link "[PERSON_NAME]" at bounding box center [24, 99] width 28 height 4
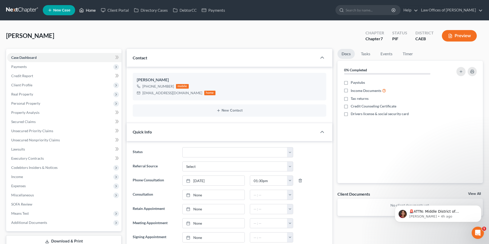
click at [93, 11] on link "Home" at bounding box center [88, 10] width 22 height 9
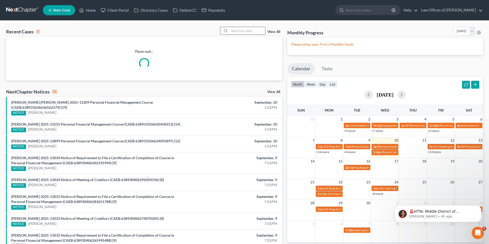
click at [245, 34] on div at bounding box center [242, 31] width 45 height 8
click at [243, 32] on input "search" at bounding box center [248, 30] width 36 height 7
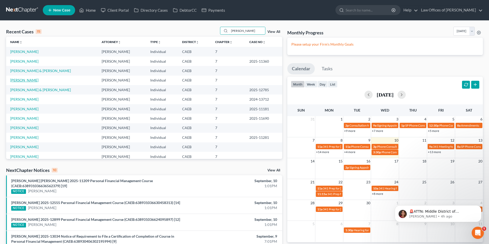
type input "[PERSON_NAME]"
click at [38, 79] on link "[PERSON_NAME]" at bounding box center [24, 80] width 28 height 4
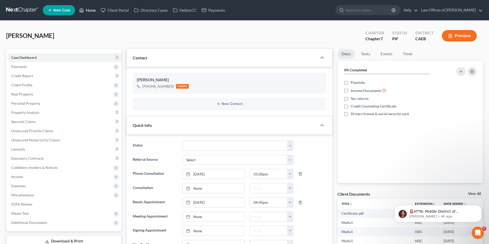
click at [90, 12] on link "Home" at bounding box center [88, 10] width 22 height 9
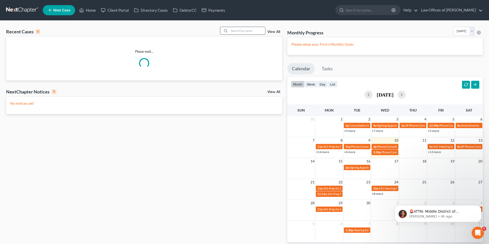
click at [239, 32] on input "search" at bounding box center [248, 30] width 36 height 7
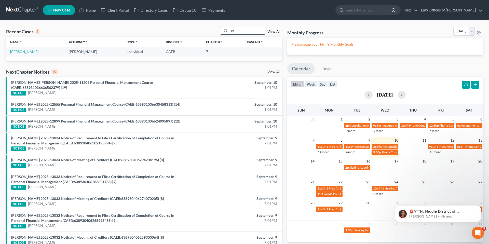
type input "g"
type input "[PERSON_NAME]"
click at [29, 53] on link "[PERSON_NAME]" at bounding box center [24, 51] width 28 height 4
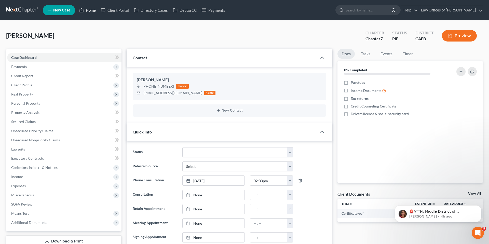
click at [87, 9] on link "Home" at bounding box center [88, 10] width 22 height 9
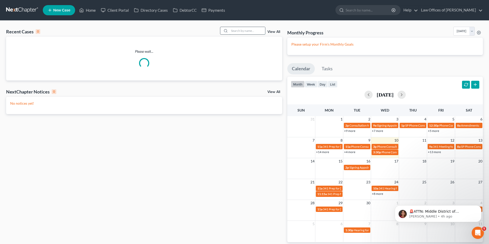
click at [246, 31] on input "search" at bounding box center [248, 30] width 36 height 7
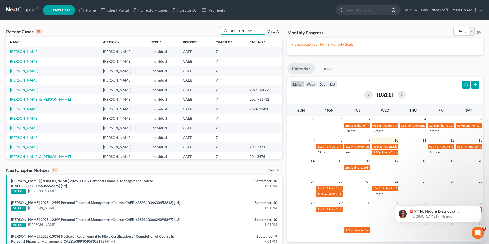
type input "[PERSON_NAME]"
click at [23, 54] on td "[PERSON_NAME]" at bounding box center [52, 51] width 93 height 9
click at [23, 51] on link "[PERSON_NAME]" at bounding box center [24, 51] width 28 height 4
select select "6"
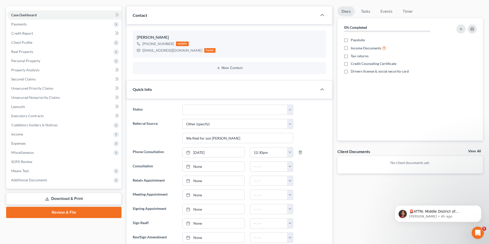
scroll to position [42, 0]
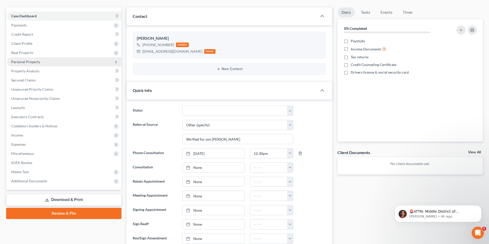
click at [34, 60] on span "Personal Property" at bounding box center [25, 62] width 29 height 4
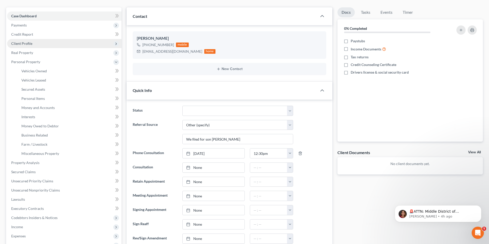
scroll to position [42, 0]
click at [29, 40] on span "Client Profile" at bounding box center [64, 43] width 114 height 9
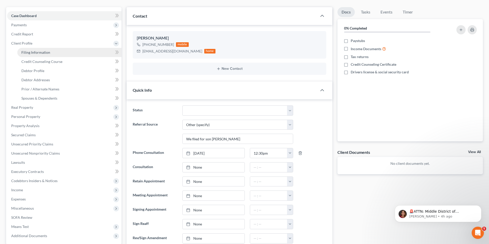
click at [38, 54] on span "Filing Information" at bounding box center [35, 52] width 29 height 4
select select "1"
select select "0"
select select "8"
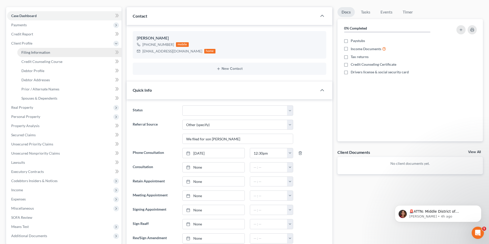
select select "0"
select select "4"
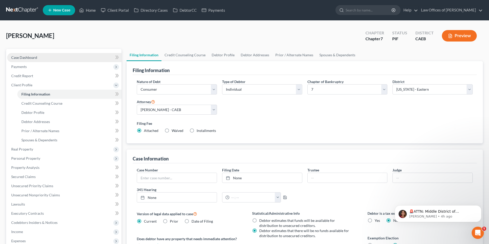
click at [38, 59] on link "Case Dashboard" at bounding box center [64, 57] width 114 height 9
select select "6"
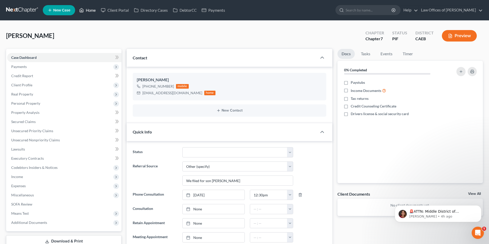
click at [92, 11] on link "Home" at bounding box center [88, 10] width 22 height 9
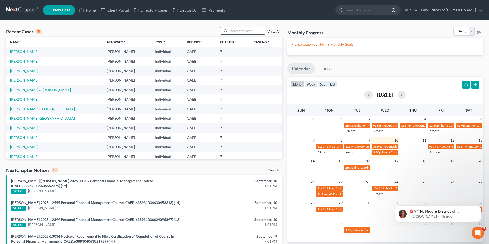
click at [256, 31] on input "search" at bounding box center [248, 30] width 36 height 7
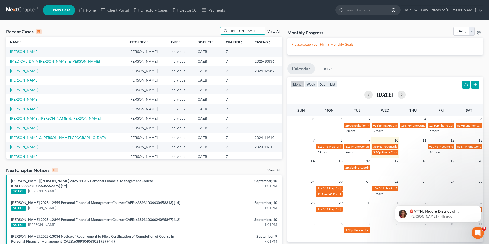
type input "[PERSON_NAME]"
click at [31, 52] on link "[PERSON_NAME]" at bounding box center [24, 51] width 28 height 4
select select "11"
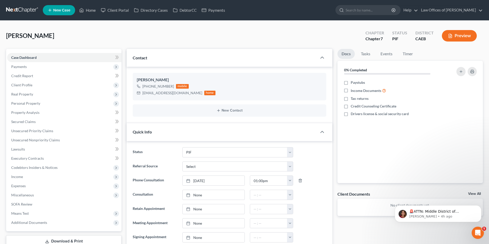
click at [73, 9] on link "New Case" at bounding box center [59, 10] width 32 height 10
click at [93, 11] on link "Home" at bounding box center [88, 10] width 22 height 9
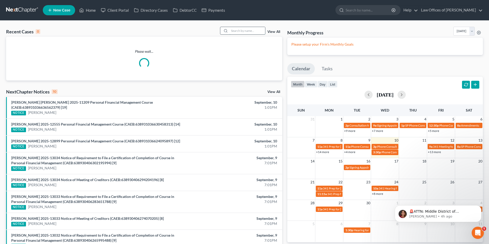
click at [255, 33] on input "search" at bounding box center [248, 30] width 36 height 7
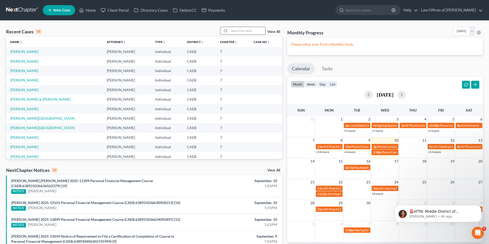
click at [248, 30] on input "search" at bounding box center [248, 30] width 36 height 7
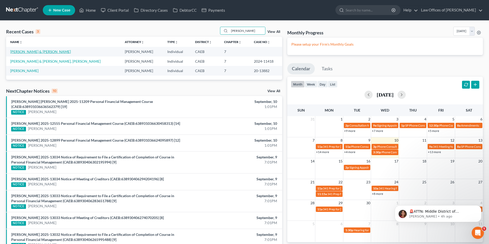
type input "[PERSON_NAME]"
click at [47, 51] on link "[PERSON_NAME] & [PERSON_NAME]" at bounding box center [40, 51] width 61 height 4
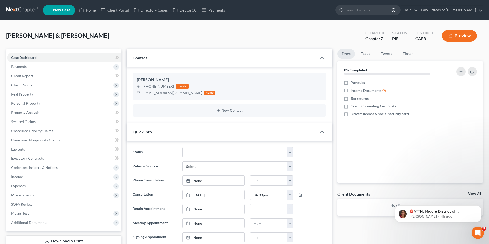
scroll to position [764, 0]
click at [89, 9] on link "Home" at bounding box center [88, 10] width 22 height 9
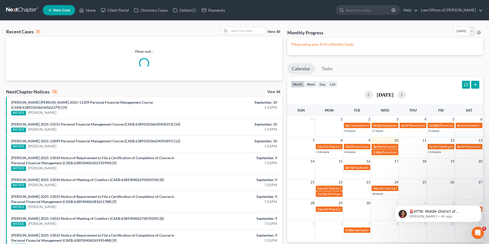
click at [250, 35] on div "Recent Cases 0 View All" at bounding box center [144, 32] width 276 height 10
click at [249, 32] on input "search" at bounding box center [248, 30] width 36 height 7
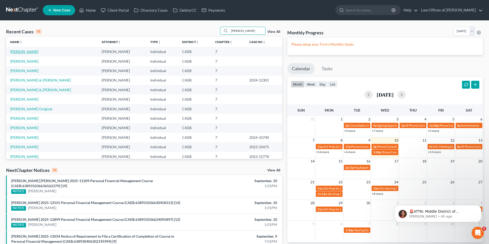
type input "[PERSON_NAME]"
click at [30, 52] on link "[PERSON_NAME]" at bounding box center [24, 51] width 28 height 4
select select "0"
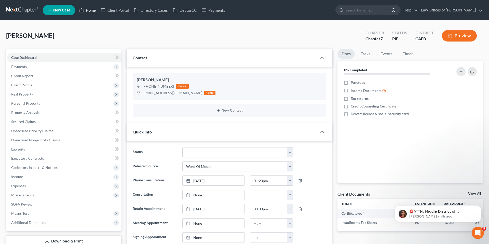
click at [93, 10] on link "Home" at bounding box center [88, 10] width 22 height 9
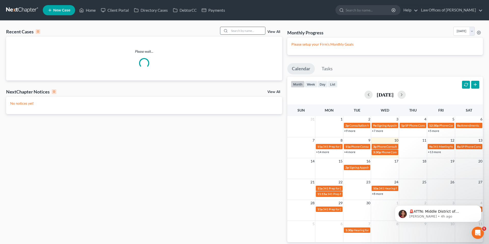
click at [259, 30] on input "search" at bounding box center [248, 30] width 36 height 7
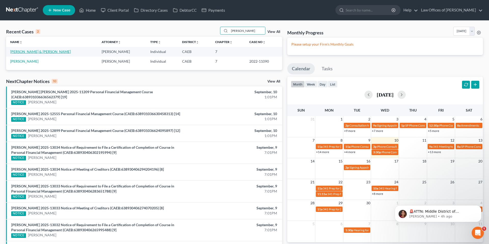
type input "[PERSON_NAME]"
click at [43, 51] on link "[PERSON_NAME] & [PERSON_NAME]" at bounding box center [40, 51] width 61 height 4
select select "11"
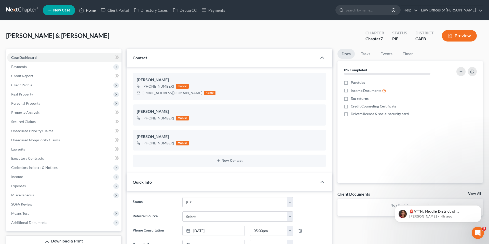
click at [93, 9] on link "Home" at bounding box center [88, 10] width 22 height 9
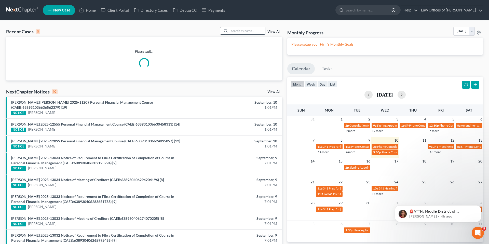
click at [247, 32] on input "search" at bounding box center [248, 30] width 36 height 7
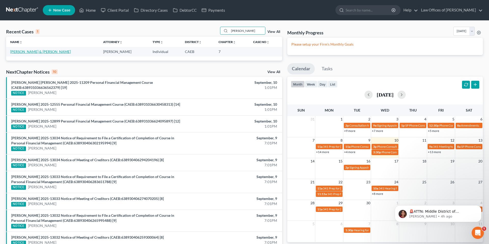
type input "[PERSON_NAME]"
click at [33, 52] on link "[PERSON_NAME] & [PERSON_NAME]" at bounding box center [40, 51] width 61 height 4
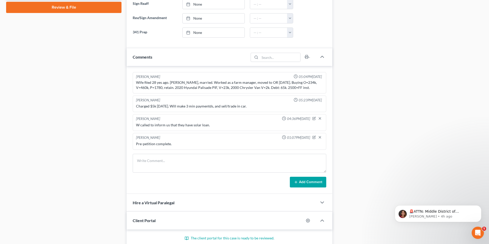
scroll to position [252, 0]
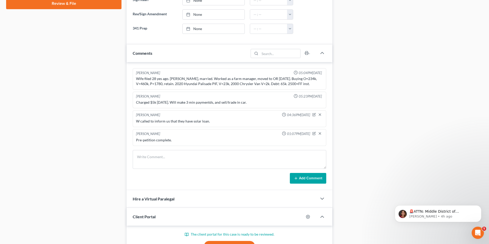
click at [111, 86] on div "Case Dashboard Payments Invoices Payments Payments Credit Report Client Profile" at bounding box center [64, 102] width 121 height 611
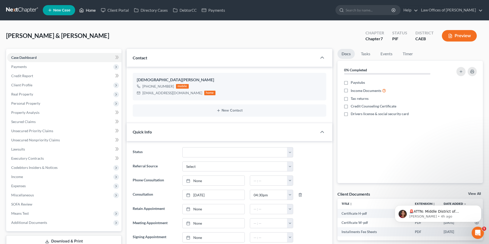
click at [92, 11] on link "Home" at bounding box center [88, 10] width 22 height 9
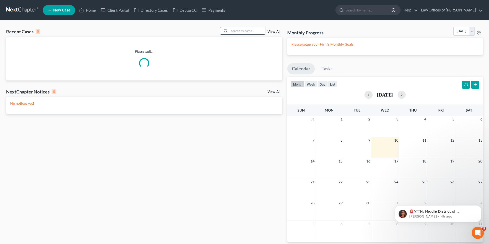
click at [235, 31] on input "search" at bounding box center [248, 30] width 36 height 7
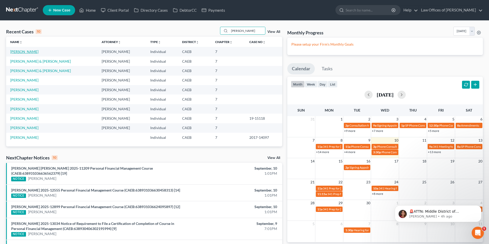
type input "[PERSON_NAME]"
click at [28, 52] on link "[PERSON_NAME]" at bounding box center [24, 51] width 28 height 4
select select "11"
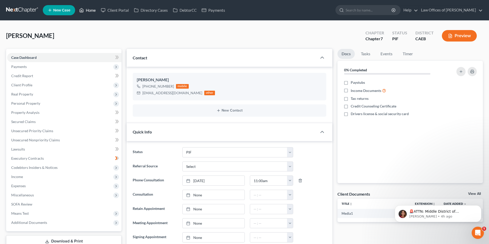
click at [86, 9] on link "Home" at bounding box center [88, 10] width 22 height 9
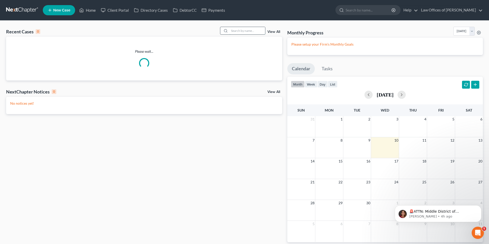
click at [241, 31] on input "search" at bounding box center [248, 30] width 36 height 7
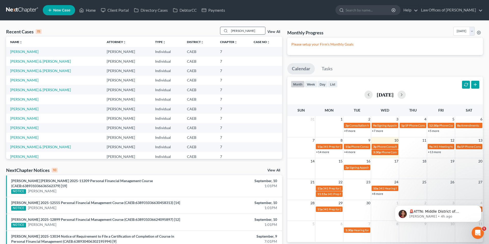
type input "[PERSON_NAME]"
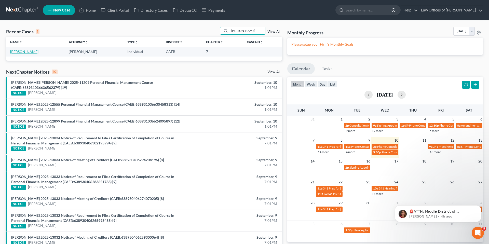
click at [26, 53] on link "[PERSON_NAME]" at bounding box center [24, 51] width 28 height 4
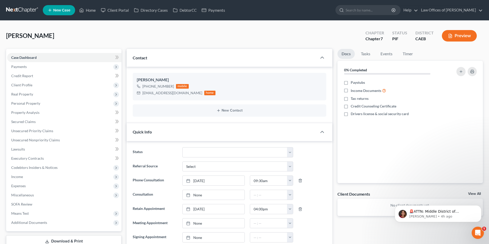
scroll to position [1, 0]
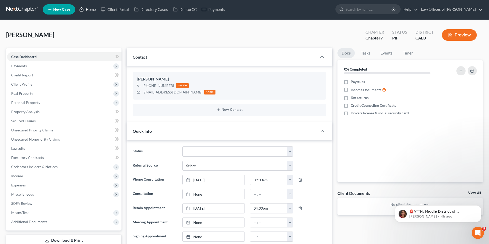
drag, startPoint x: 90, startPoint y: 19, endPoint x: 89, endPoint y: 9, distance: 10.5
click at [91, 11] on link "Home" at bounding box center [88, 9] width 22 height 9
click at [89, 8] on link "Home" at bounding box center [88, 9] width 22 height 9
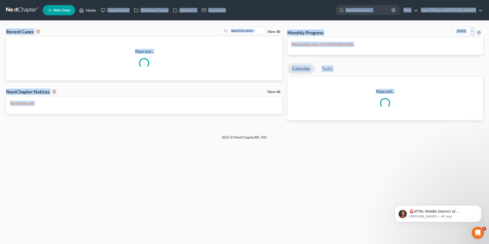
drag, startPoint x: 89, startPoint y: 9, endPoint x: 205, endPoint y: 30, distance: 118.2
click at [89, 9] on link "Home" at bounding box center [88, 10] width 22 height 9
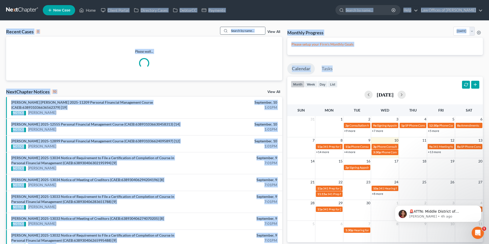
click at [247, 32] on input "search" at bounding box center [248, 30] width 36 height 7
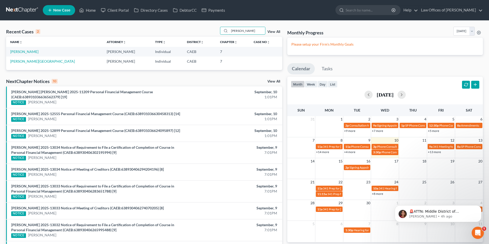
type input "[PERSON_NAME]"
click at [43, 64] on td "[PERSON_NAME][GEOGRAPHIC_DATA]" at bounding box center [54, 61] width 97 height 9
click at [40, 60] on link "[PERSON_NAME][GEOGRAPHIC_DATA]" at bounding box center [42, 61] width 65 height 4
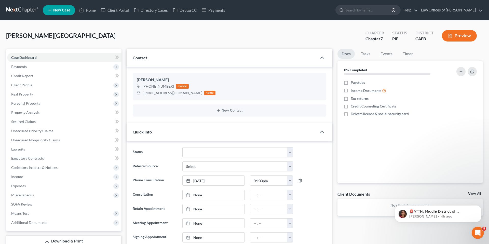
click at [87, 9] on link "Home" at bounding box center [88, 10] width 22 height 9
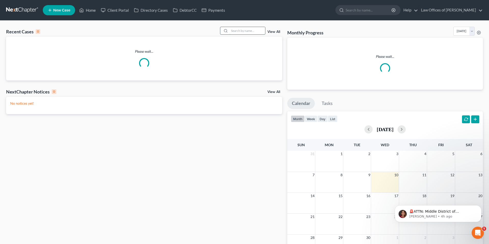
click at [245, 27] on input "search" at bounding box center [248, 30] width 36 height 7
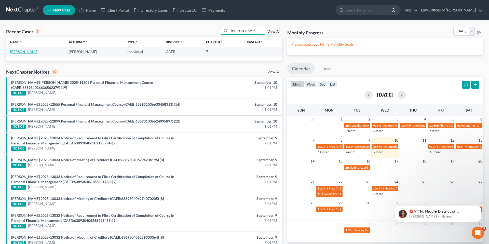
type input "[PERSON_NAME]"
click at [23, 50] on link "Campos, Edgar" at bounding box center [24, 51] width 28 height 4
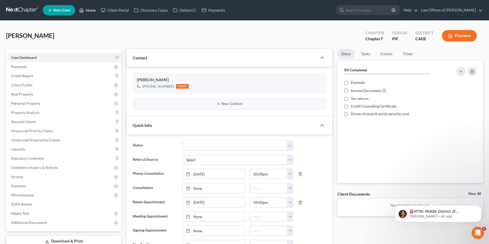
click at [94, 11] on link "Home" at bounding box center [88, 10] width 22 height 9
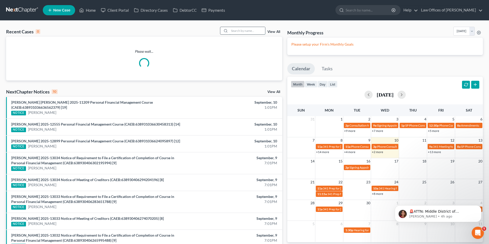
click at [239, 29] on input "search" at bounding box center [248, 30] width 36 height 7
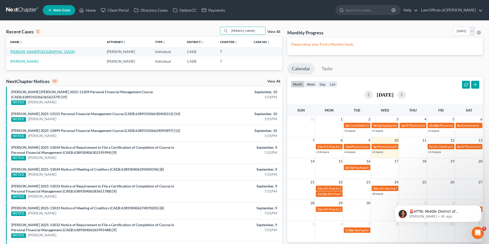
type input "[PERSON_NAME]"
click at [25, 51] on link "[PERSON_NAME][GEOGRAPHIC_DATA]" at bounding box center [42, 51] width 65 height 4
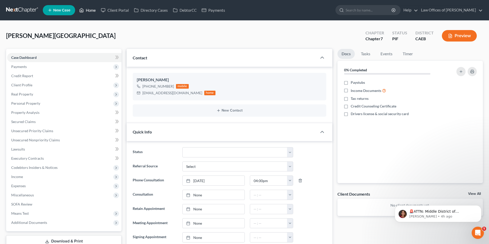
click at [88, 9] on link "Home" at bounding box center [88, 10] width 22 height 9
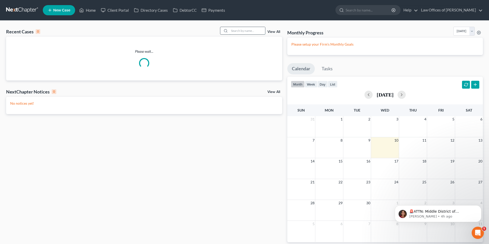
click at [247, 31] on input "search" at bounding box center [248, 30] width 36 height 7
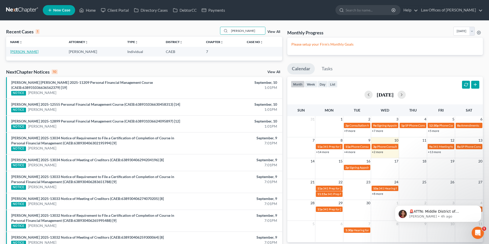
type input "edgar campos"
click at [31, 53] on link "Campos, Edgar" at bounding box center [24, 51] width 28 height 4
select select "11"
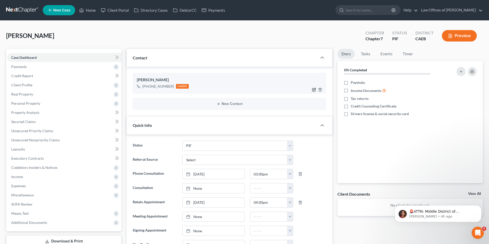
click at [315, 89] on icon "button" at bounding box center [314, 90] width 4 height 4
select select "0"
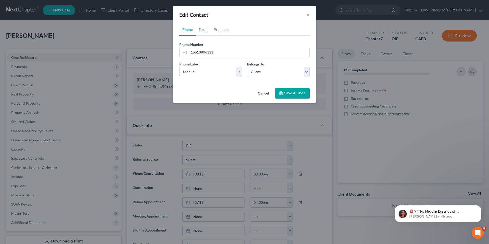
click at [202, 29] on link "Email" at bounding box center [203, 29] width 15 height 12
click at [213, 50] on input "email" at bounding box center [249, 52] width 121 height 10
type input "camposdaily2011@email.com"
click at [231, 72] on select "Select Home Work Other" at bounding box center [210, 72] width 63 height 10
select select "0"
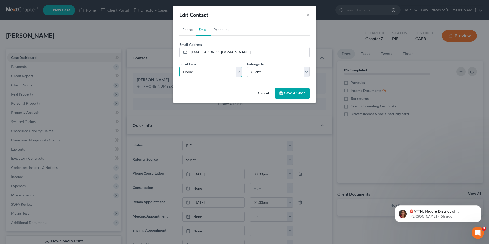
click at [179, 67] on select "Select Home Work Other" at bounding box center [210, 72] width 63 height 10
click at [300, 96] on button "Save & Close" at bounding box center [292, 93] width 35 height 11
